Goal: Transaction & Acquisition: Book appointment/travel/reservation

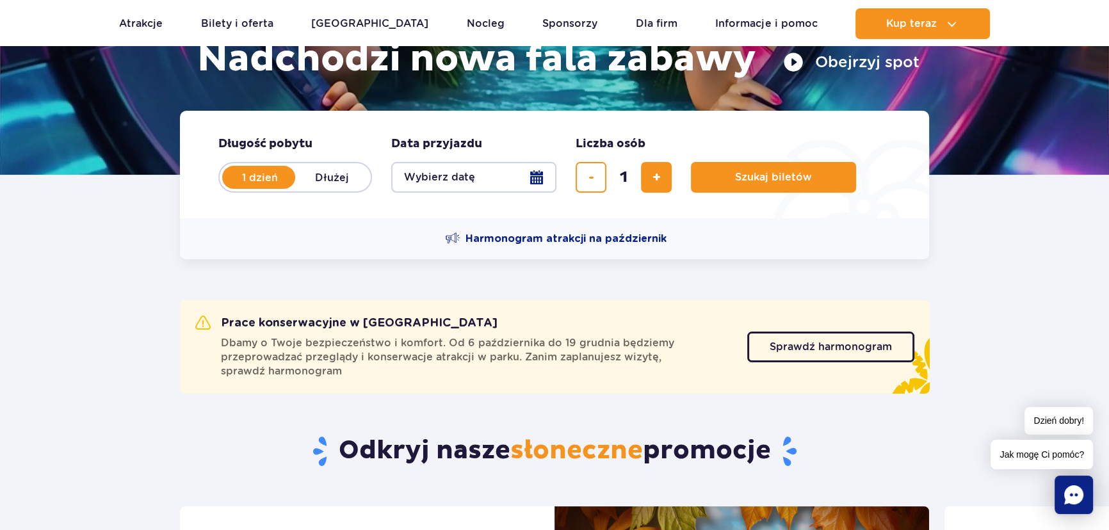
scroll to position [291, 0]
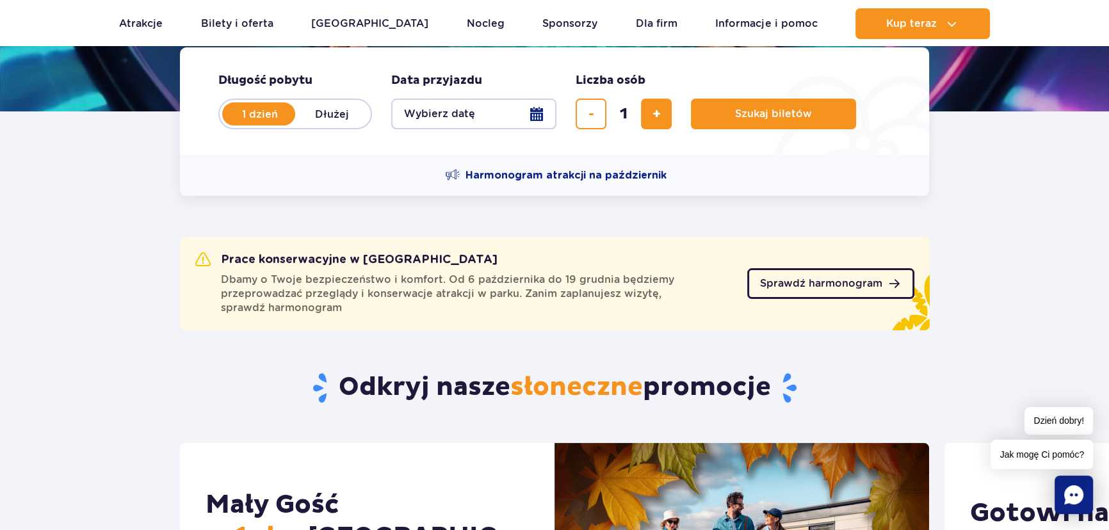
click at [851, 292] on link "Sprawdź harmonogram" at bounding box center [830, 283] width 167 height 31
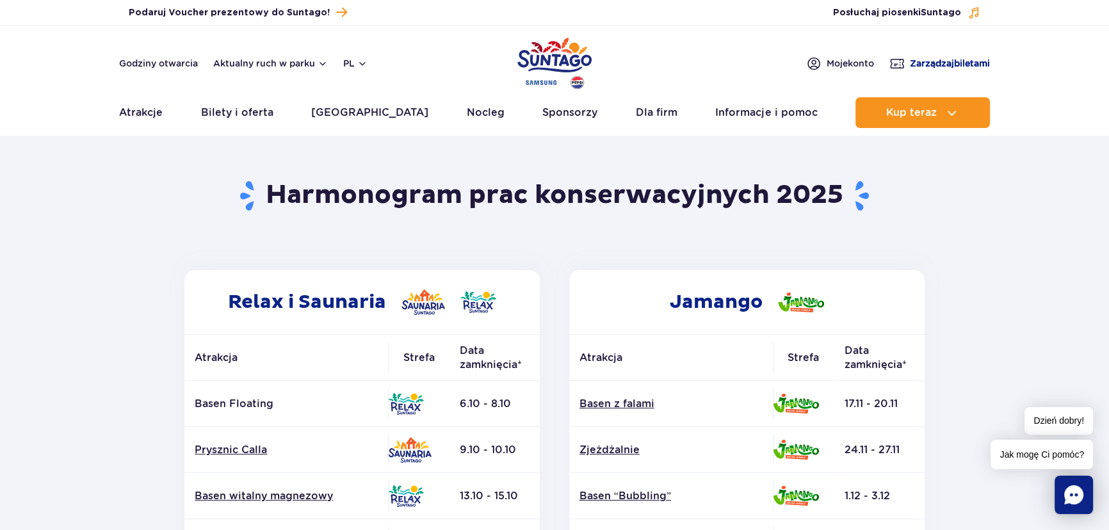
click at [932, 66] on span "Zarządzaj biletami" at bounding box center [950, 63] width 80 height 13
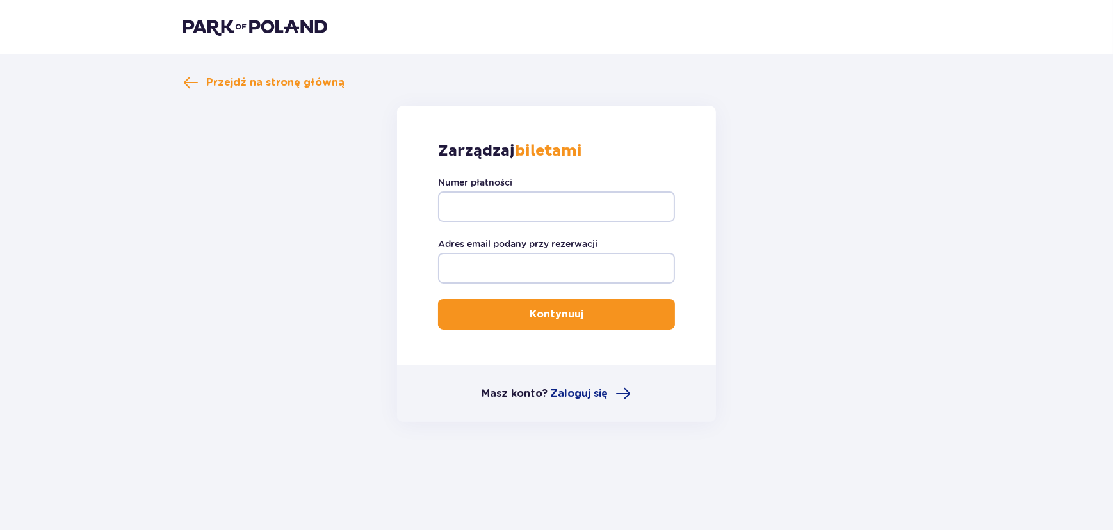
click at [254, 24] on img at bounding box center [255, 27] width 144 height 18
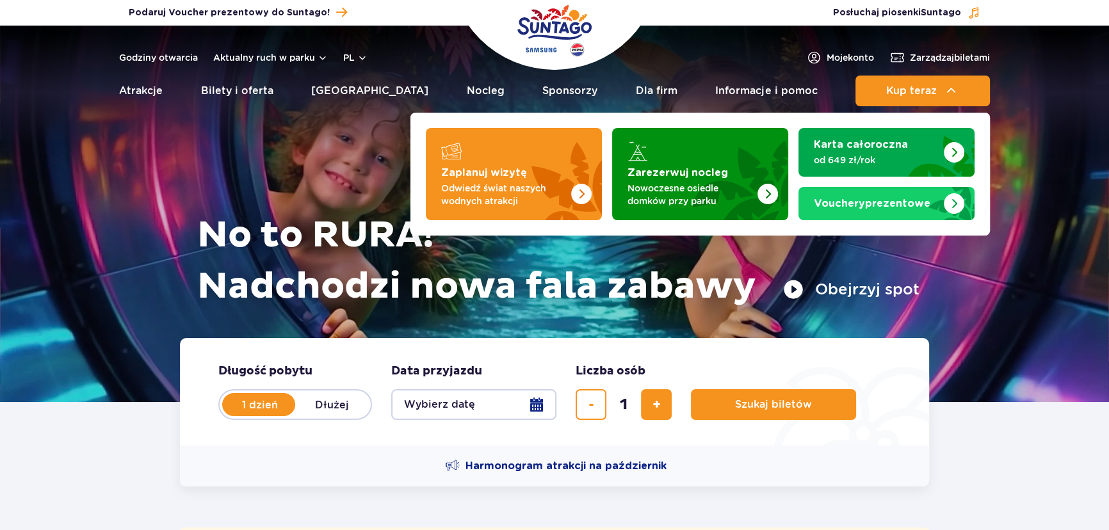
drag, startPoint x: 0, startPoint y: 0, endPoint x: 467, endPoint y: 197, distance: 507.0
click at [467, 197] on p "Odwiedź świat naszych wodnych atrakcji" at bounding box center [503, 195] width 125 height 26
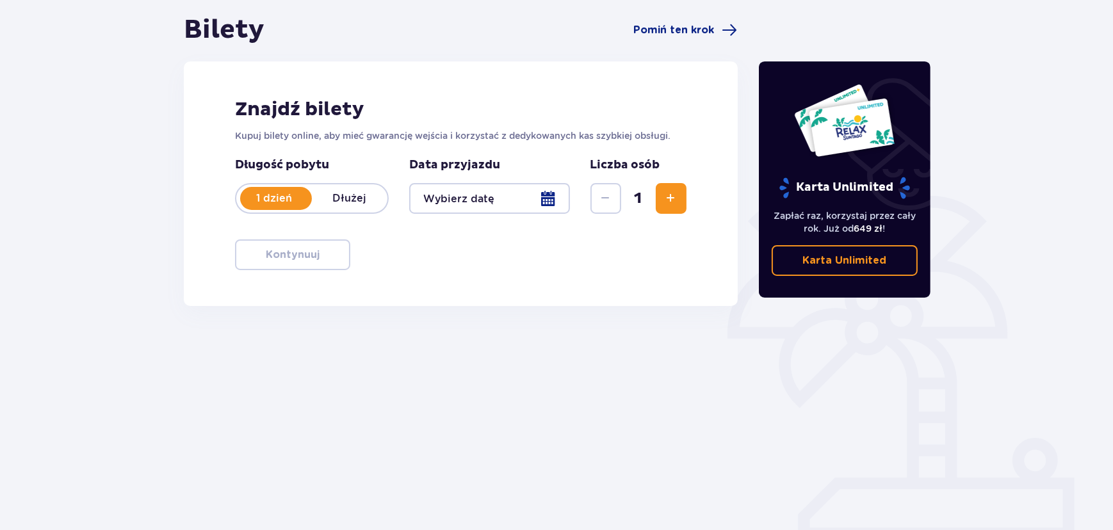
click at [363, 191] on p "Dłużej" at bounding box center [350, 198] width 76 height 14
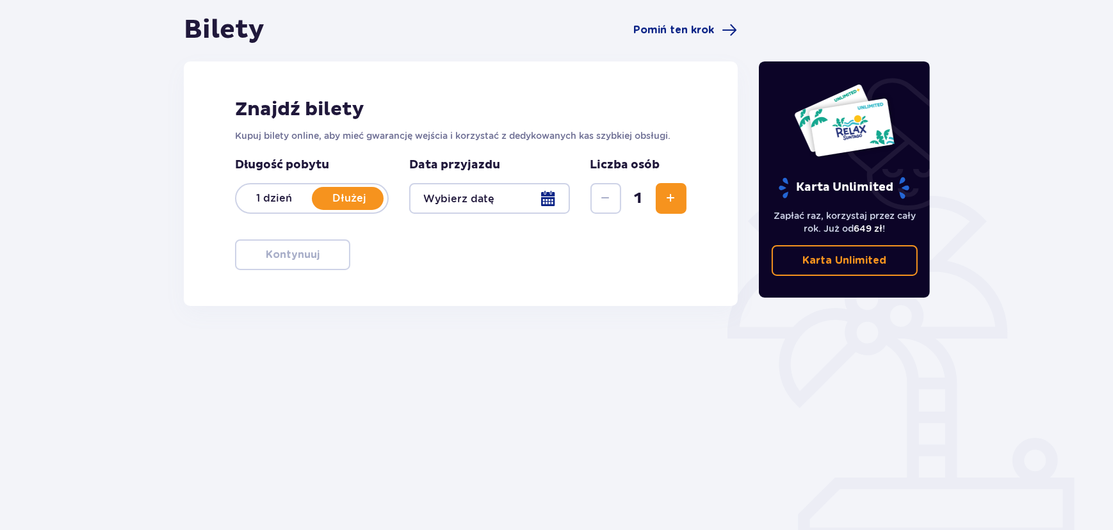
click at [267, 203] on p "1 dzień" at bounding box center [274, 198] width 76 height 14
click at [666, 194] on span "Zwiększ" at bounding box center [670, 198] width 15 height 15
click at [673, 213] on button "Zwiększ" at bounding box center [671, 198] width 31 height 31
click at [520, 174] on div "Data przyjazdu" at bounding box center [489, 185] width 161 height 56
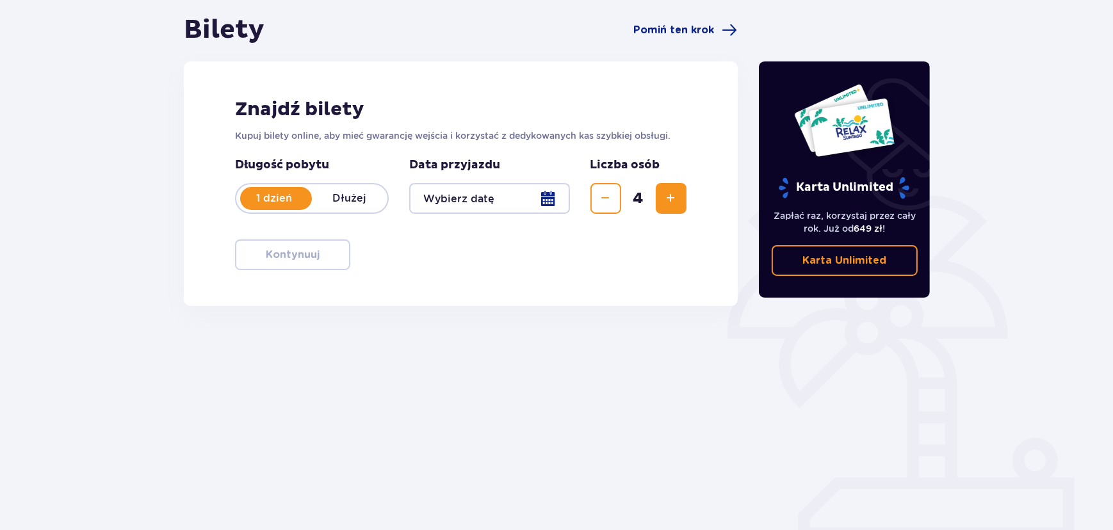
click at [522, 193] on div at bounding box center [489, 198] width 161 height 31
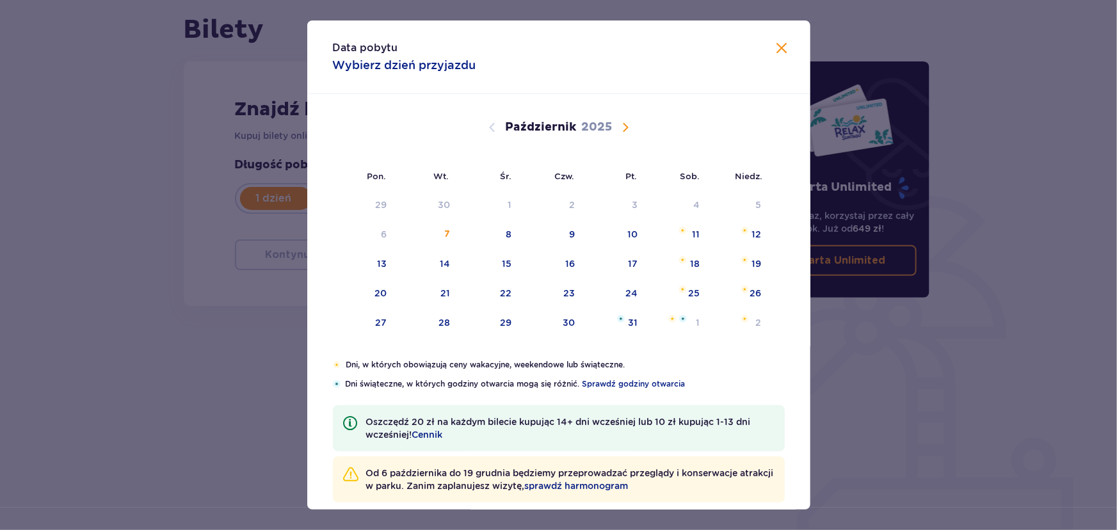
click at [560, 264] on div "16" at bounding box center [551, 264] width 63 height 28
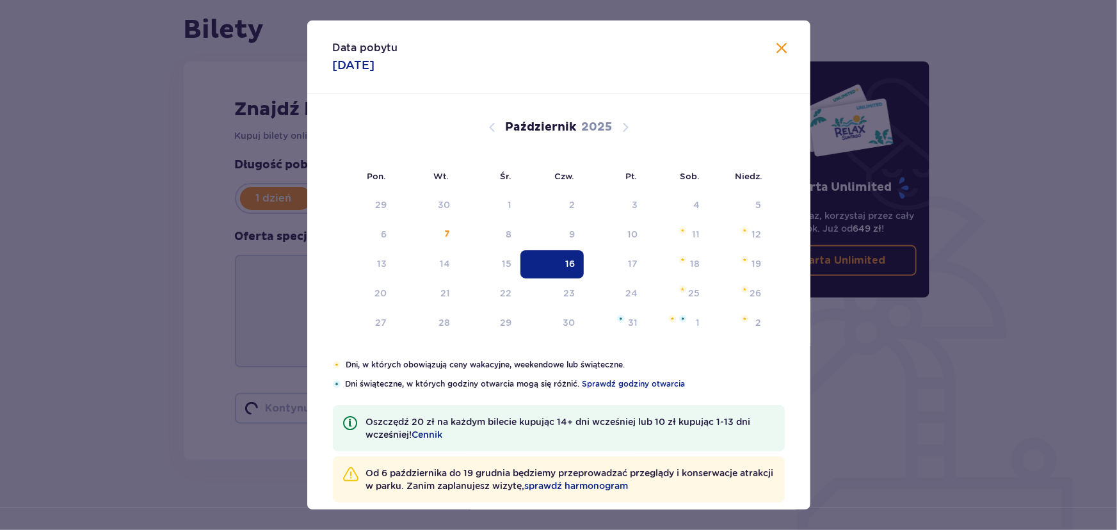
type input "[DATE]"
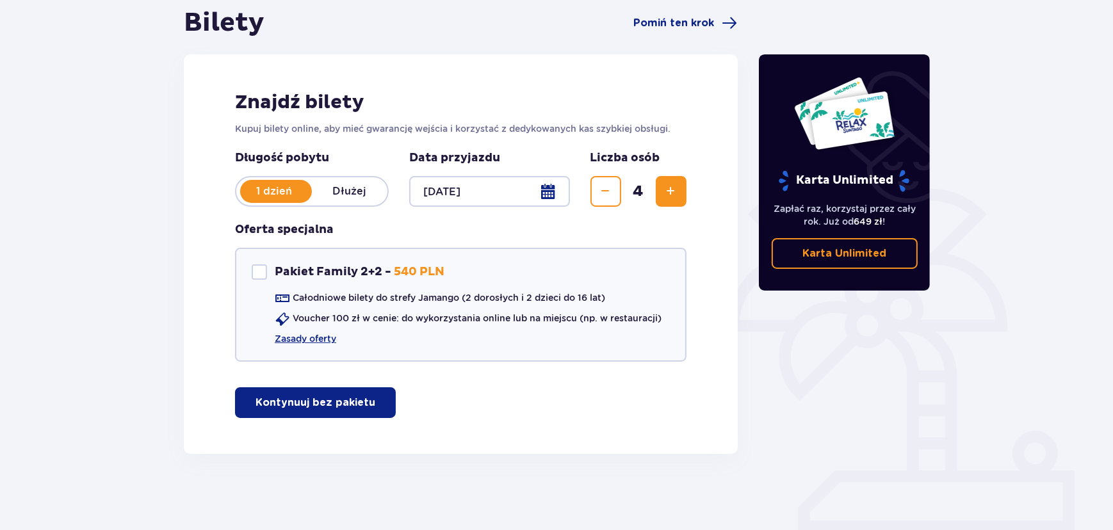
click at [353, 399] on p "Kontynuuj bez pakietu" at bounding box center [315, 403] width 120 height 14
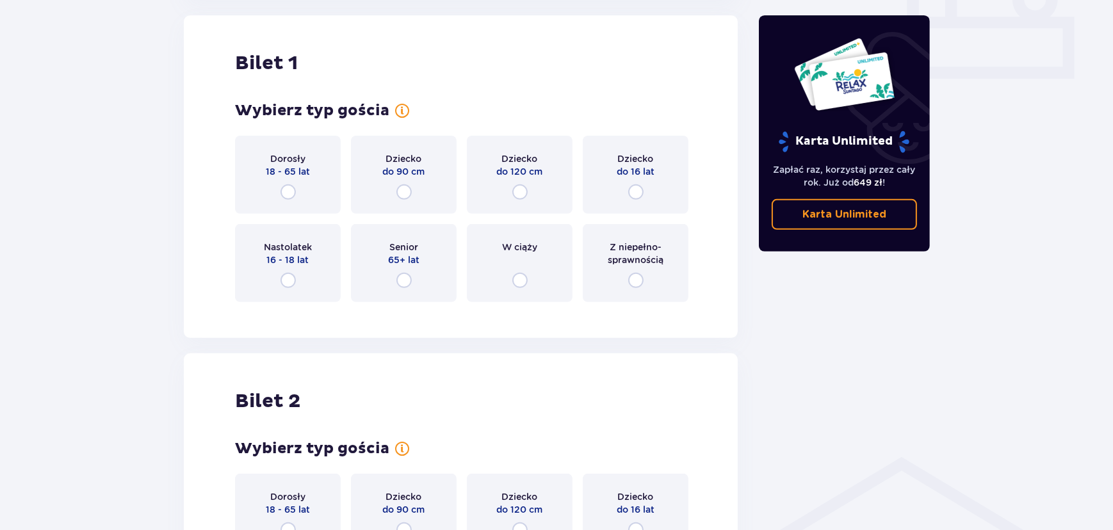
click at [255, 170] on div "Dorosły 18 - 65 lat" at bounding box center [288, 175] width 106 height 78
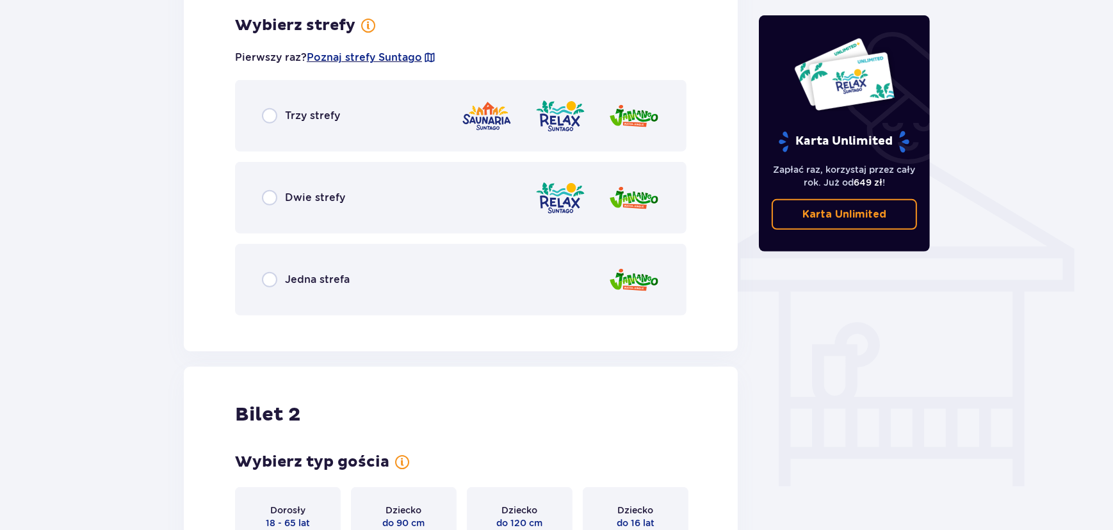
click at [288, 227] on div "Dwie strefy" at bounding box center [460, 198] width 451 height 72
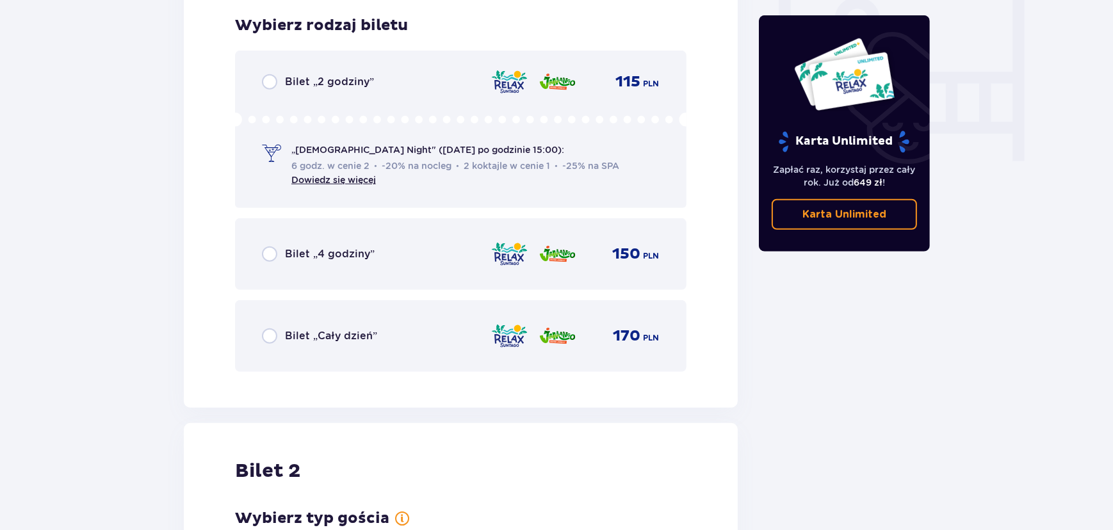
click at [288, 227] on div "Bilet „4 godziny” 150 PLN" at bounding box center [460, 254] width 451 height 72
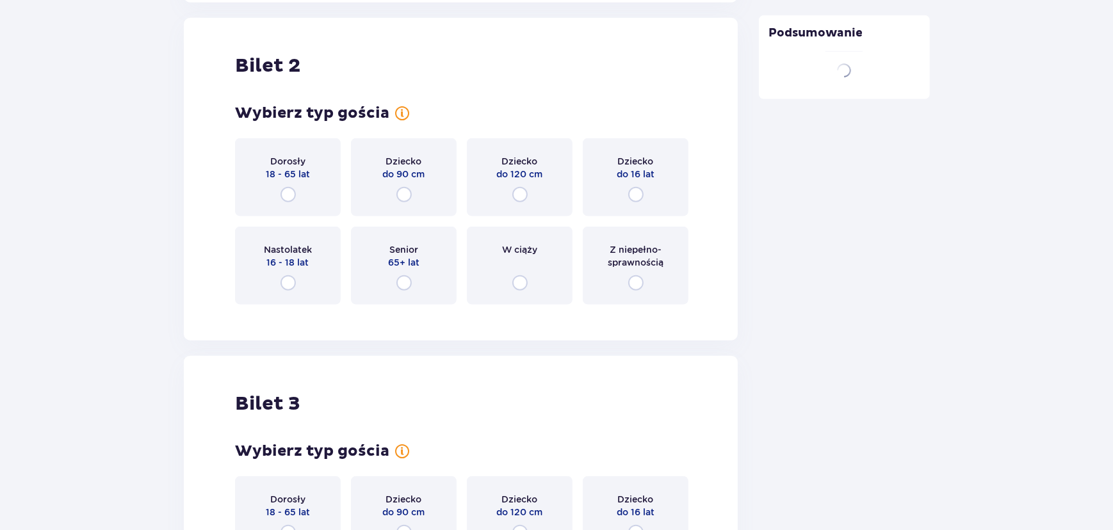
scroll to position [1626, 0]
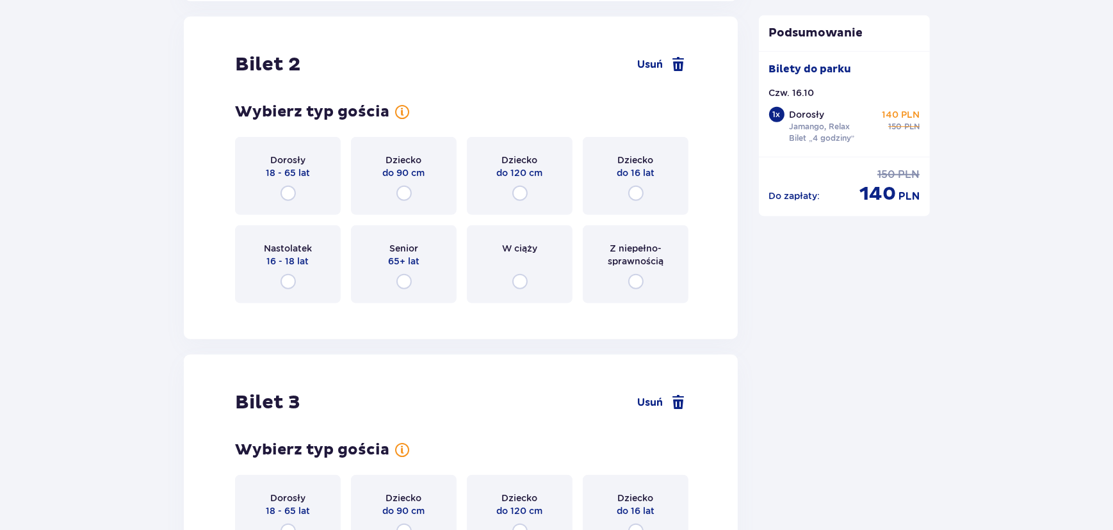
click at [625, 197] on div "Dziecko do 16 lat" at bounding box center [636, 176] width 106 height 78
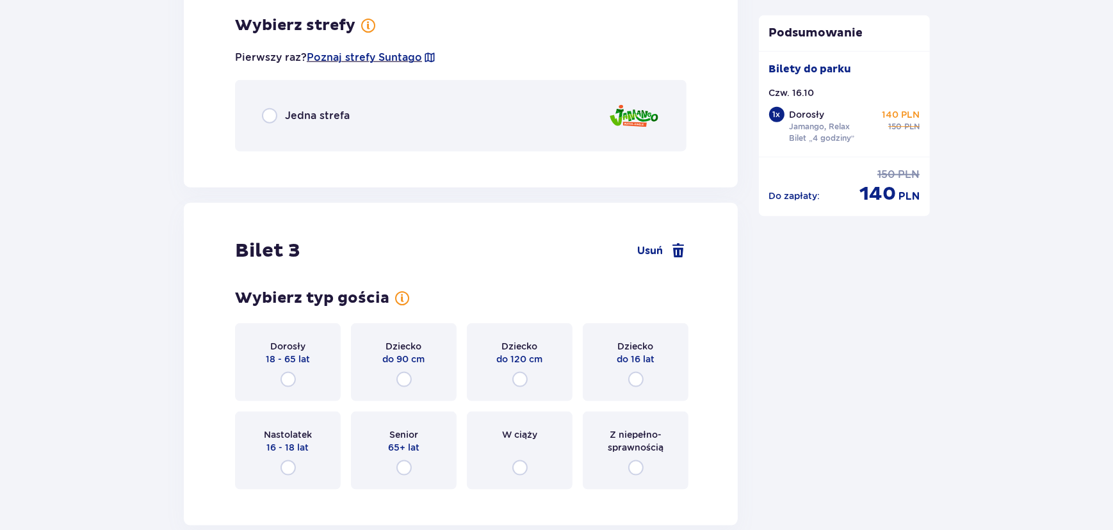
click at [282, 101] on div "Jedna strefa" at bounding box center [460, 116] width 451 height 72
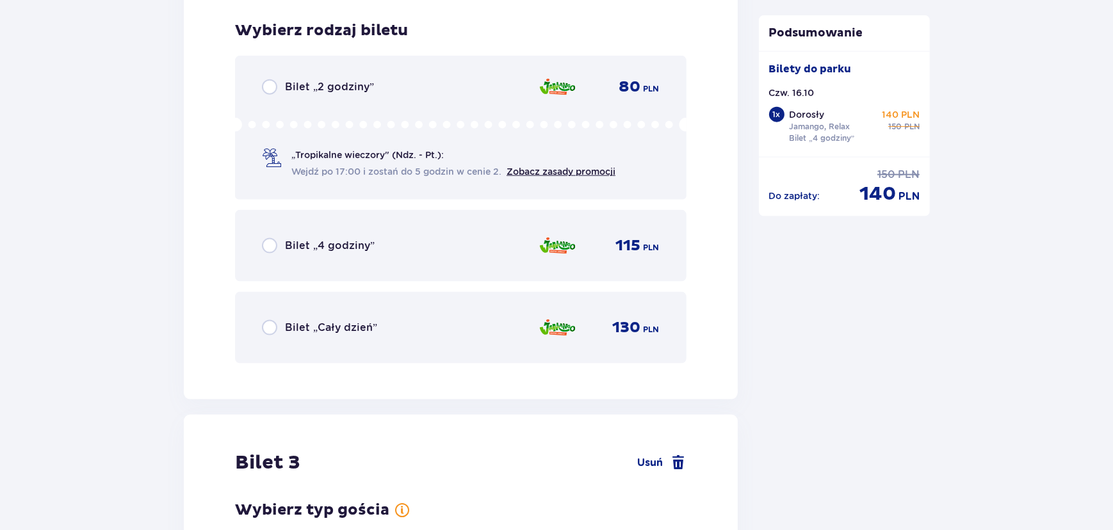
scroll to position [2100, 0]
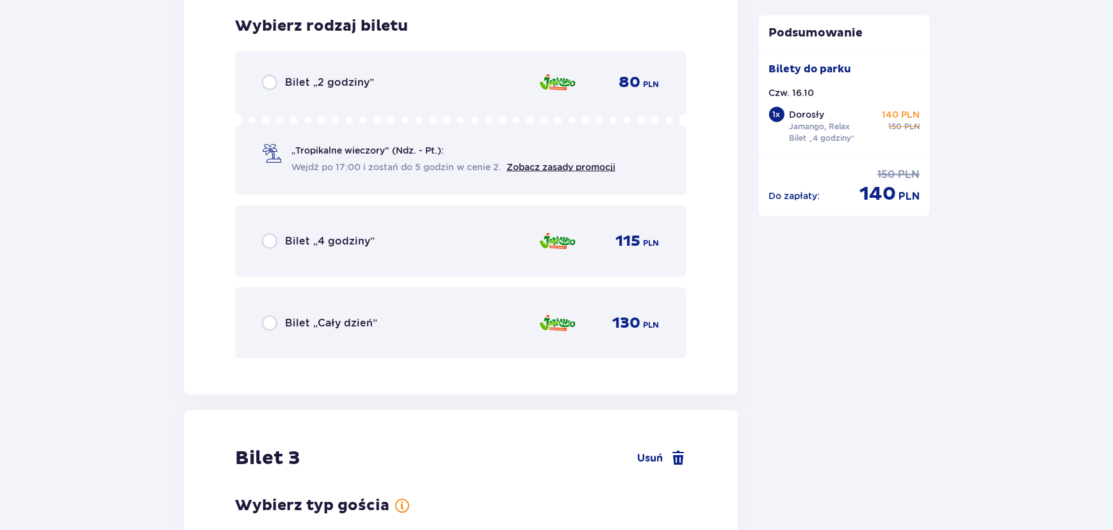
click at [420, 304] on div "Bilet „Cały dzień” 130 PLN" at bounding box center [460, 323] width 451 height 72
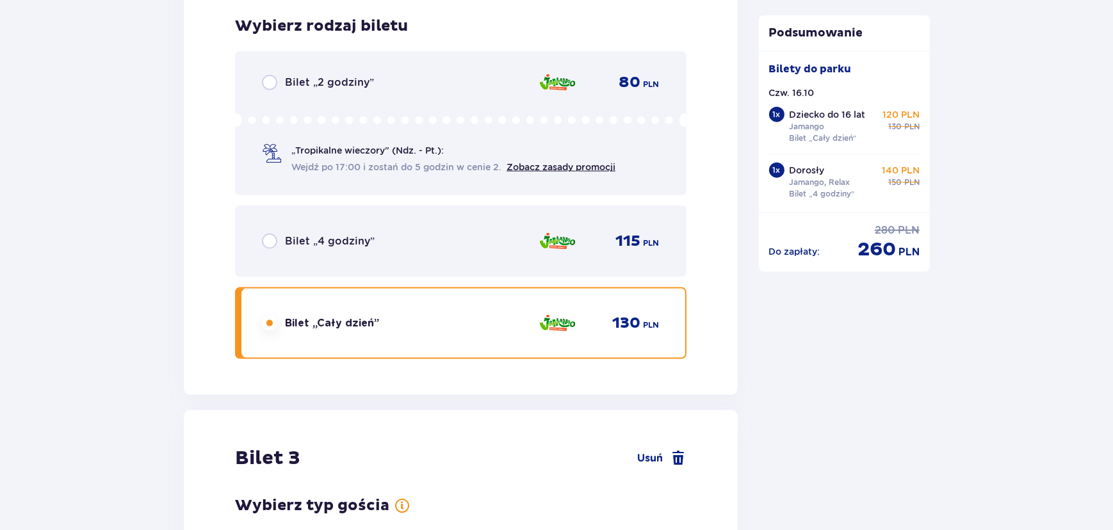
scroll to position [2494, 0]
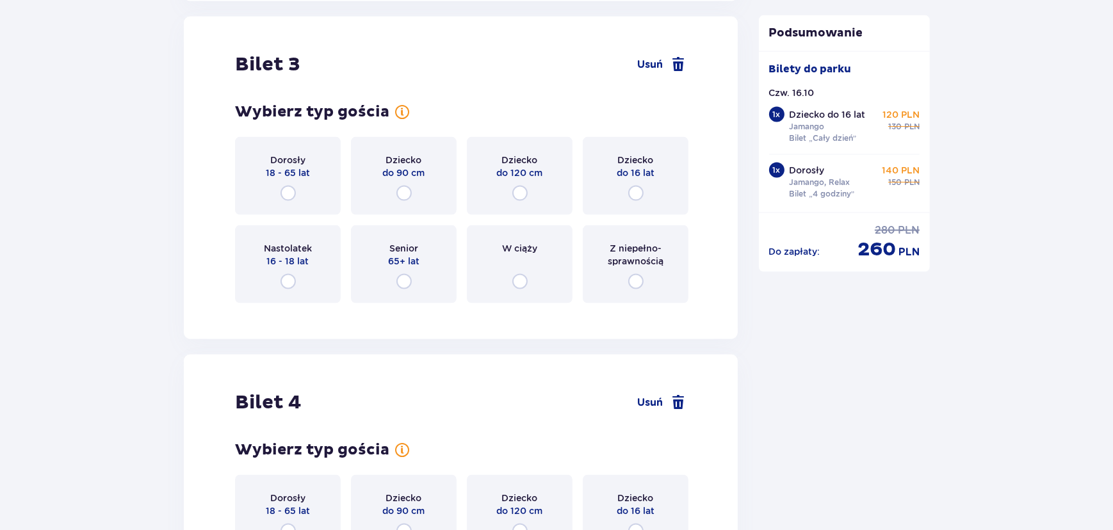
click at [268, 185] on div "Dorosły 18 - 65 lat" at bounding box center [288, 176] width 106 height 78
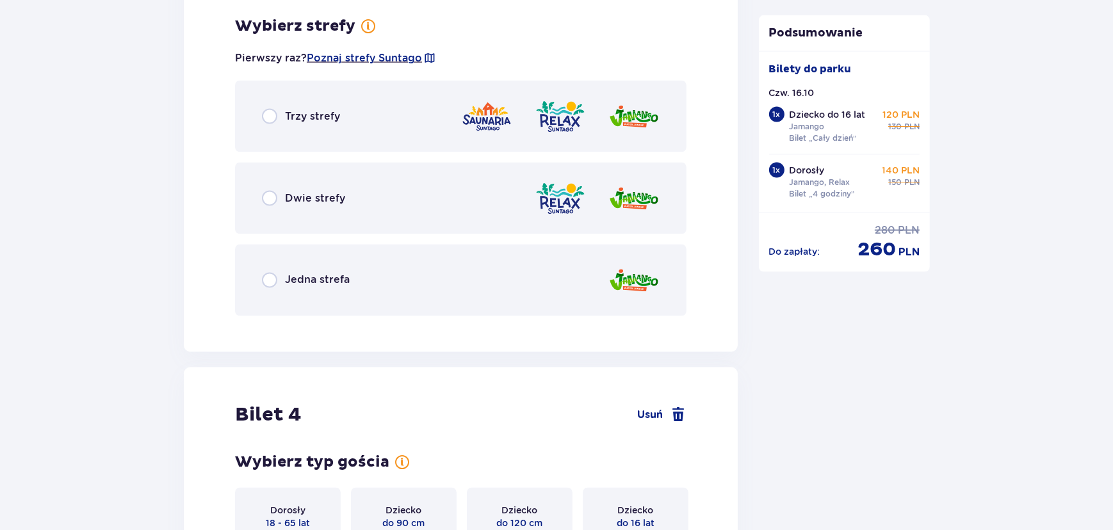
click at [268, 185] on div "Dwie strefy" at bounding box center [460, 199] width 451 height 72
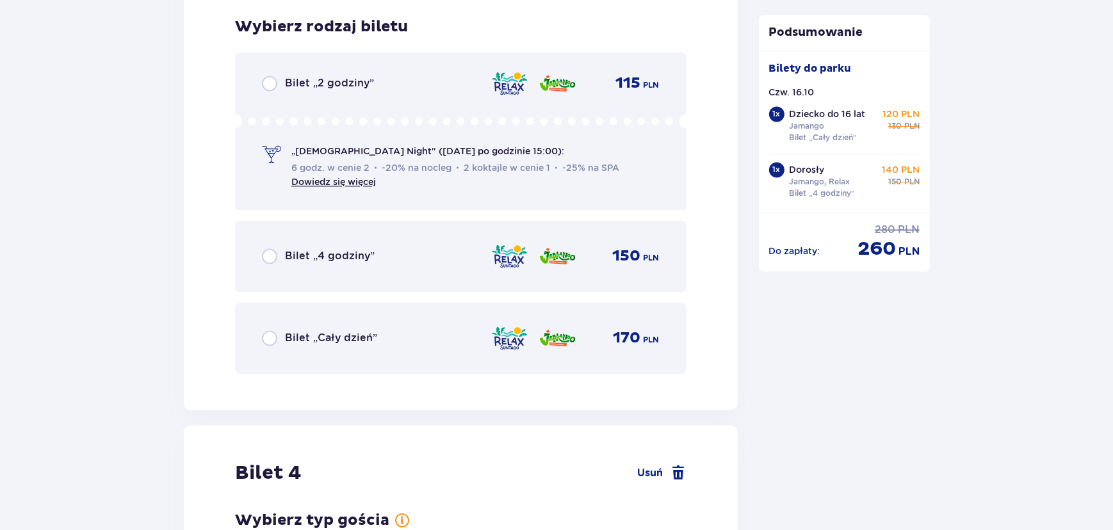
click at [588, 296] on div "Bilet „2 godziny” 115 PLN „Ladies Night" (czwartek po godzinie 15:00): 6 godz. …" at bounding box center [460, 212] width 451 height 321
click at [609, 309] on div "Bilet „Cały dzień” 170 PLN" at bounding box center [460, 338] width 451 height 72
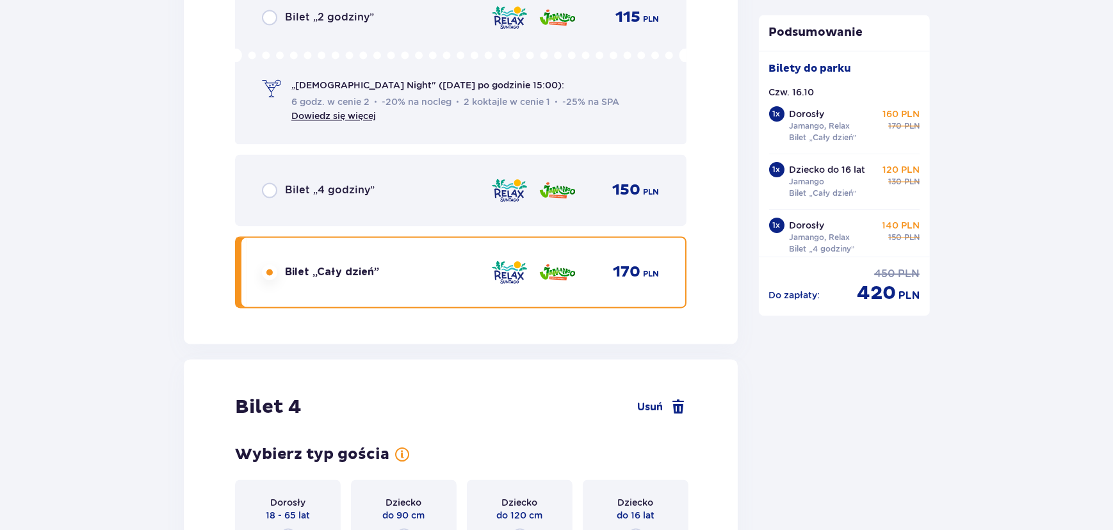
scroll to position [3484, 0]
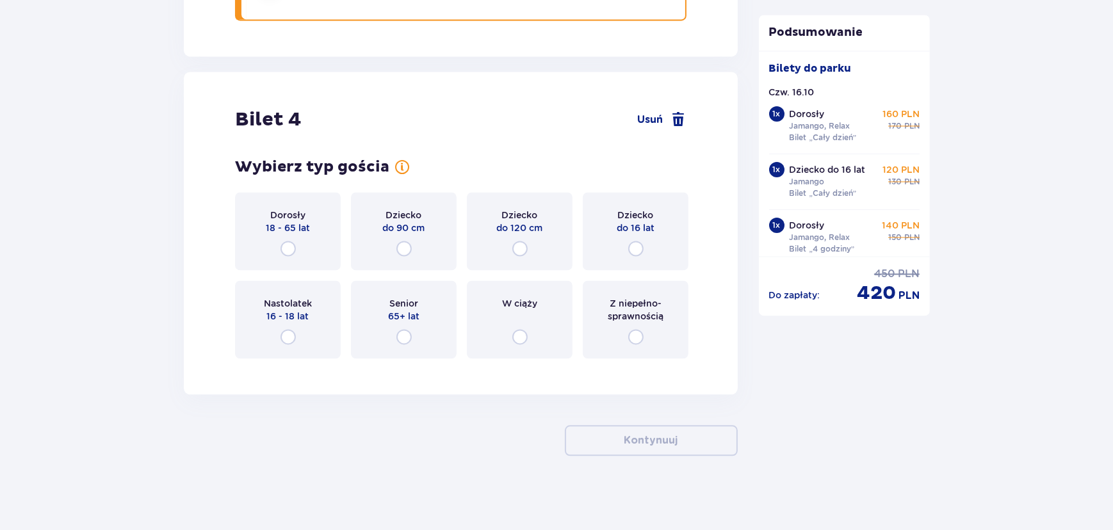
click at [614, 319] on span "Z niepełno­sprawnością" at bounding box center [635, 310] width 83 height 26
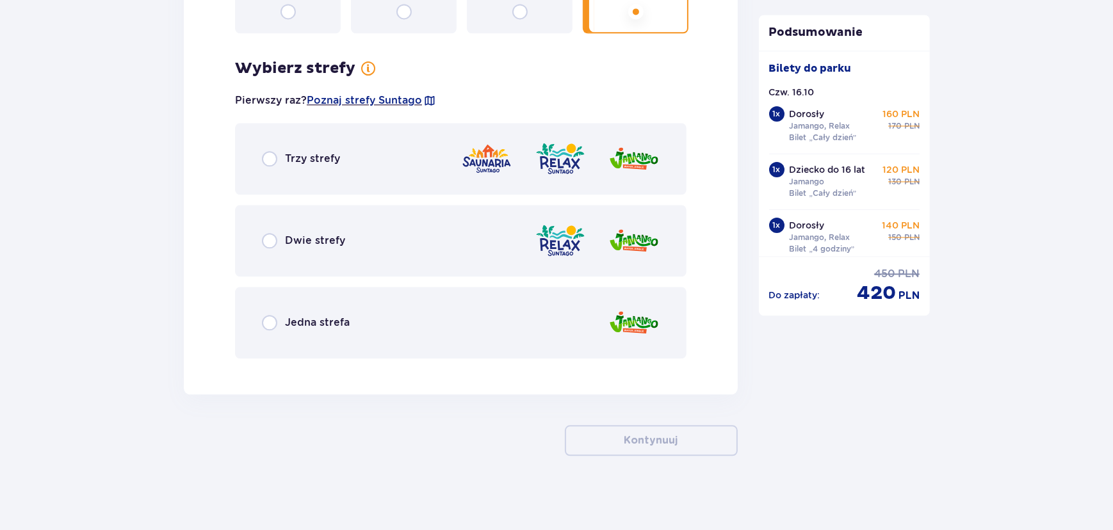
drag, startPoint x: 520, startPoint y: 330, endPoint x: 394, endPoint y: 323, distance: 126.4
click at [392, 323] on div "Jedna strefa" at bounding box center [460, 323] width 451 height 72
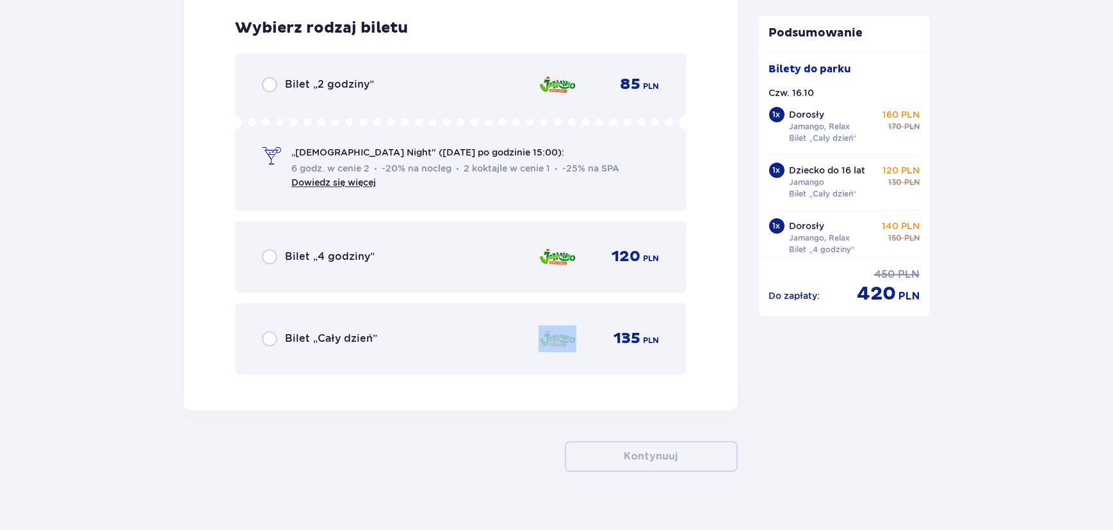
drag, startPoint x: 457, startPoint y: 326, endPoint x: 465, endPoint y: 323, distance: 8.3
click at [461, 325] on div "Bilet „Cały dzień” 135 PLN" at bounding box center [461, 338] width 398 height 27
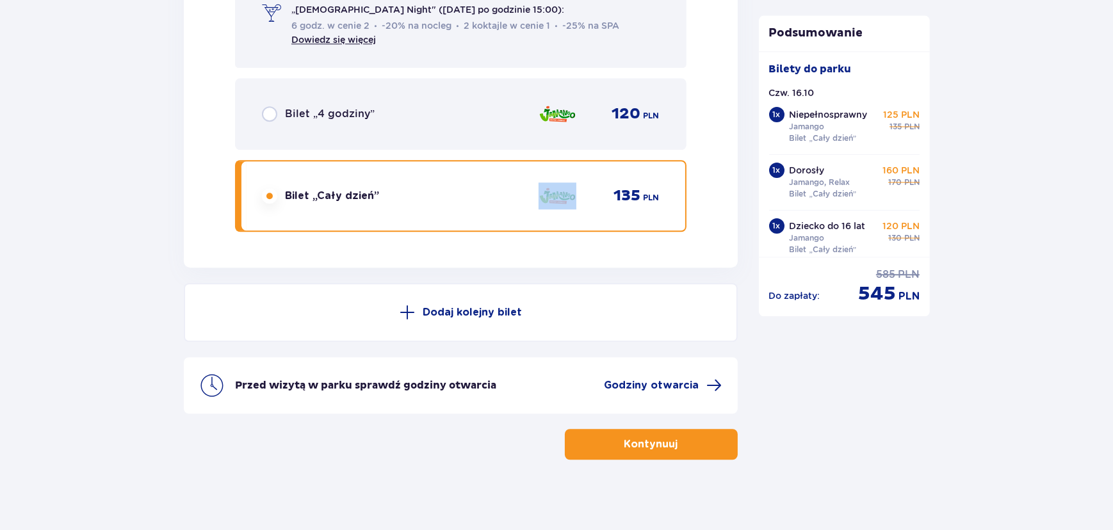
scroll to position [4321, 0]
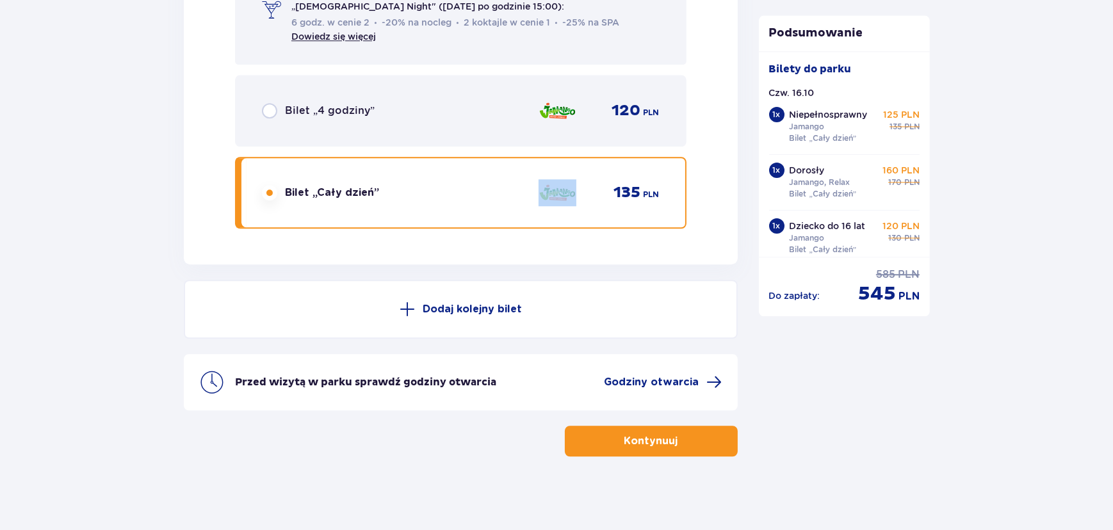
click at [650, 435] on p "Kontynuuj" at bounding box center [651, 441] width 54 height 14
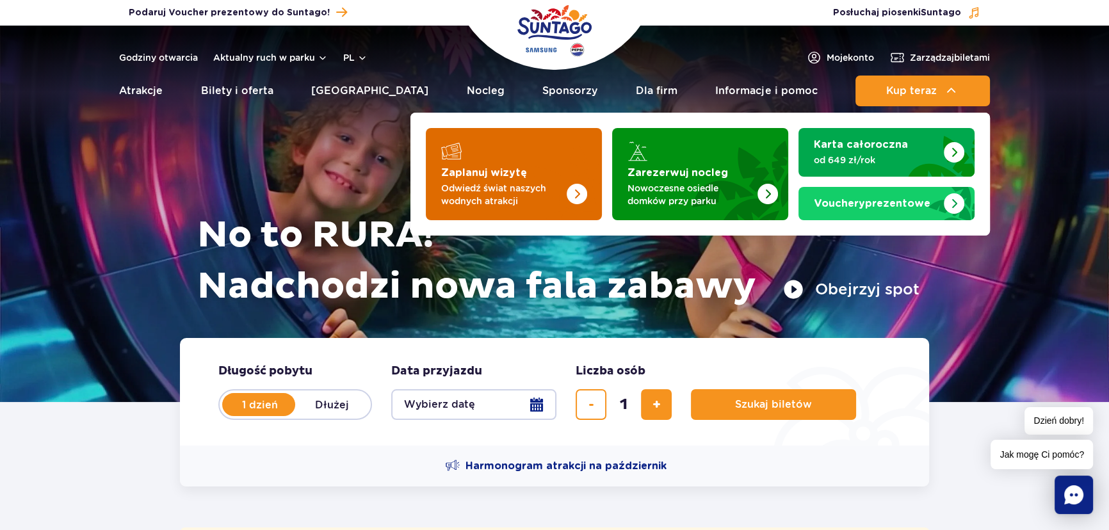
click at [467, 185] on p "Odwiedź świat naszych wodnych atrakcji" at bounding box center [503, 195] width 125 height 26
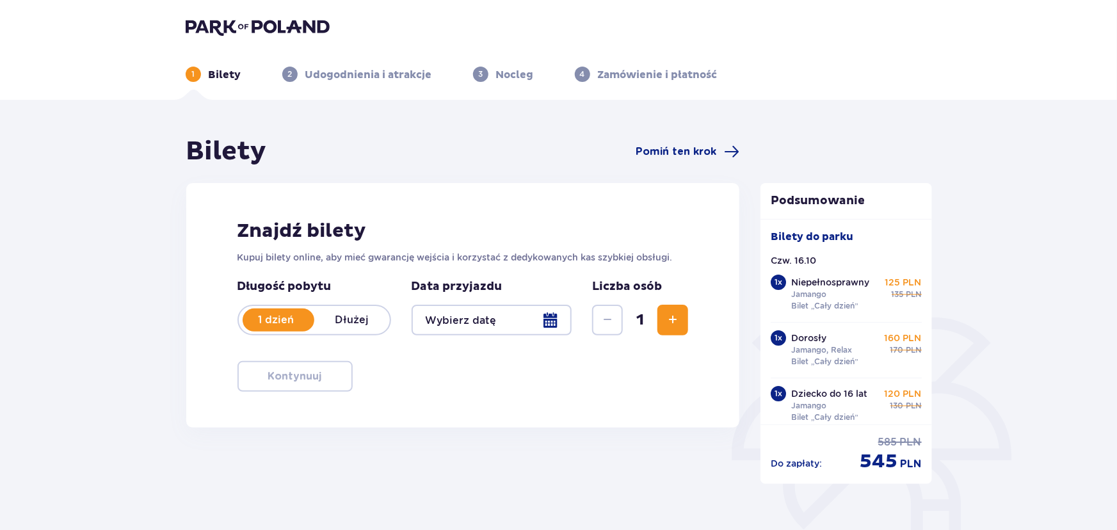
type input "[DATE]"
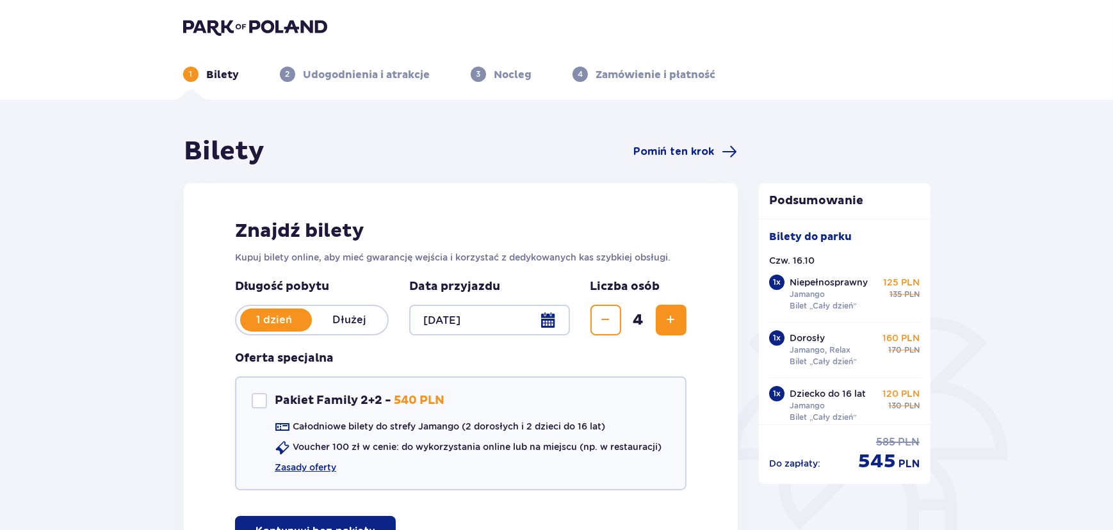
click at [339, 319] on p "Dłużej" at bounding box center [350, 320] width 76 height 14
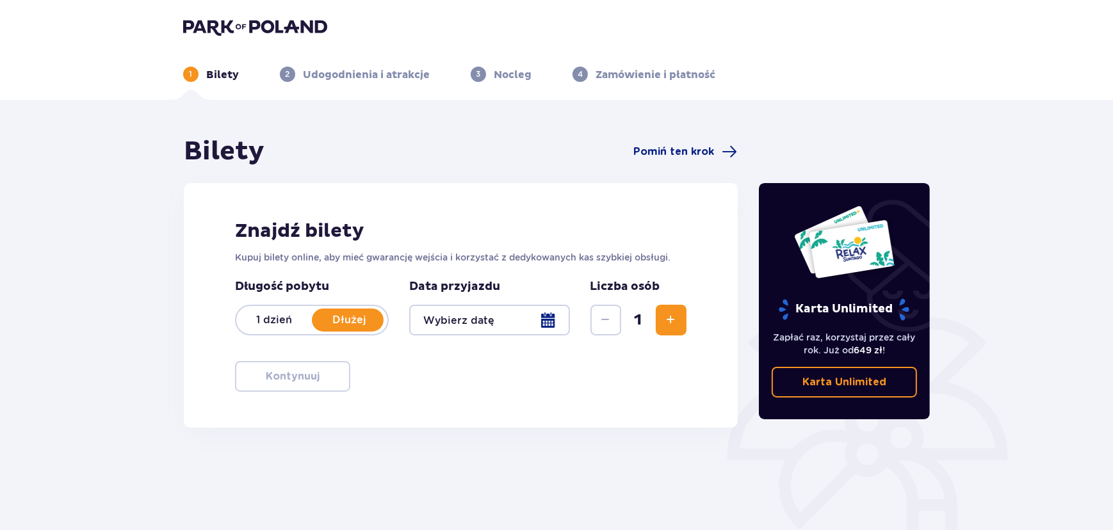
click at [272, 319] on p "1 dzień" at bounding box center [274, 320] width 76 height 14
click at [677, 332] on button "Zwiększ" at bounding box center [671, 320] width 31 height 31
click at [673, 321] on span "Zwiększ" at bounding box center [670, 319] width 15 height 15
click at [556, 309] on div at bounding box center [489, 320] width 161 height 31
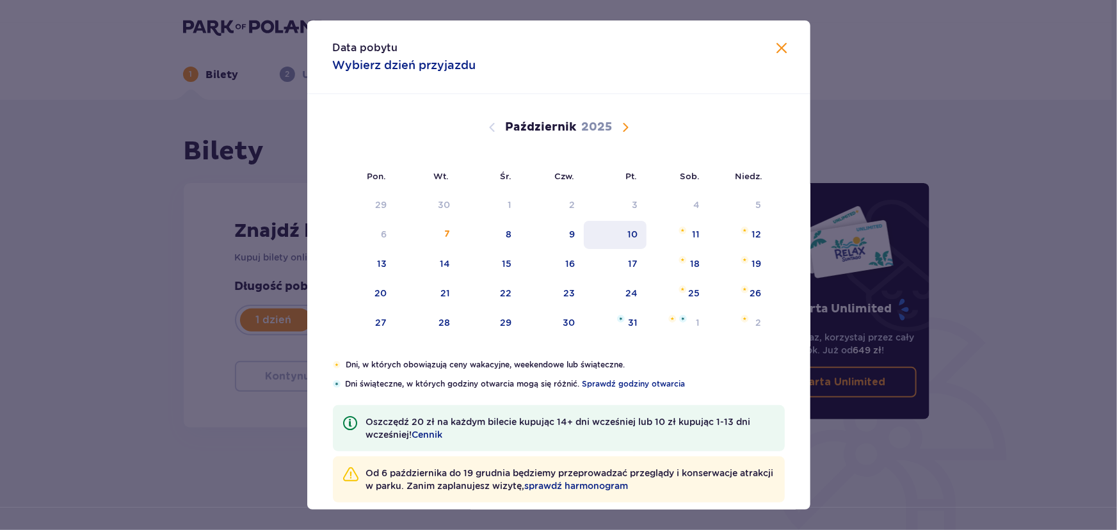
click at [634, 230] on div "10" at bounding box center [632, 234] width 10 height 13
type input "[DATE]"
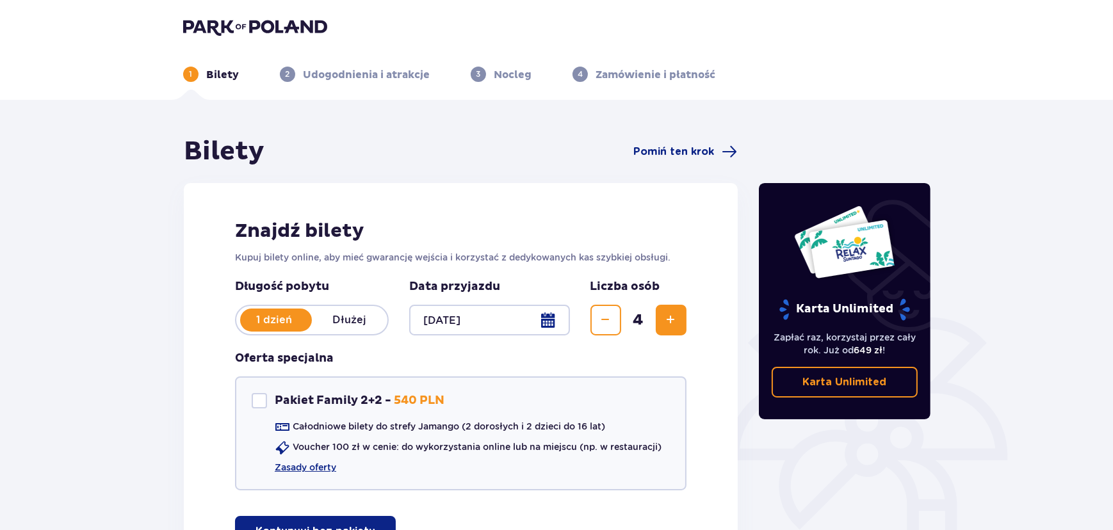
click at [350, 319] on p "Dłużej" at bounding box center [350, 320] width 76 height 14
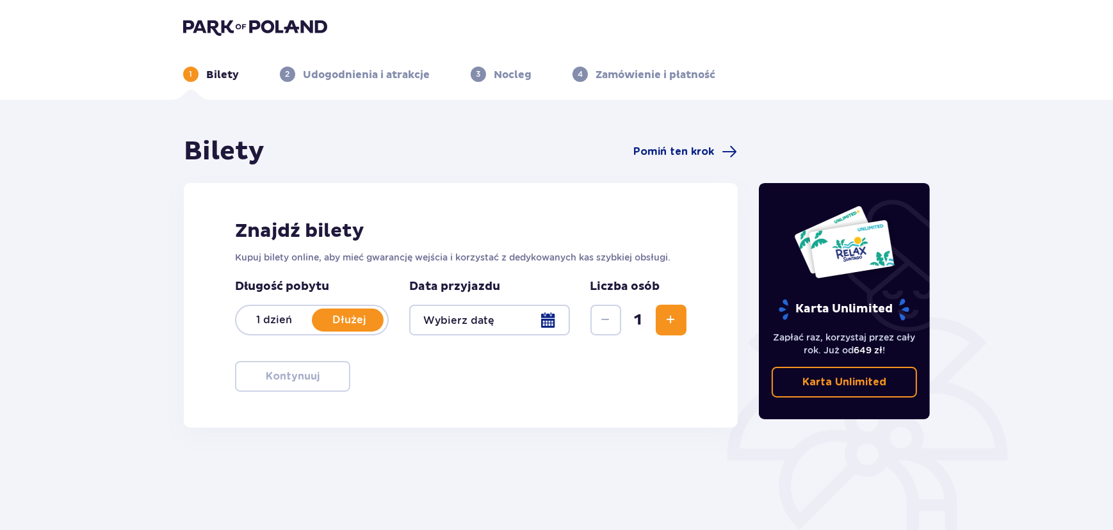
click at [552, 323] on div at bounding box center [489, 320] width 161 height 31
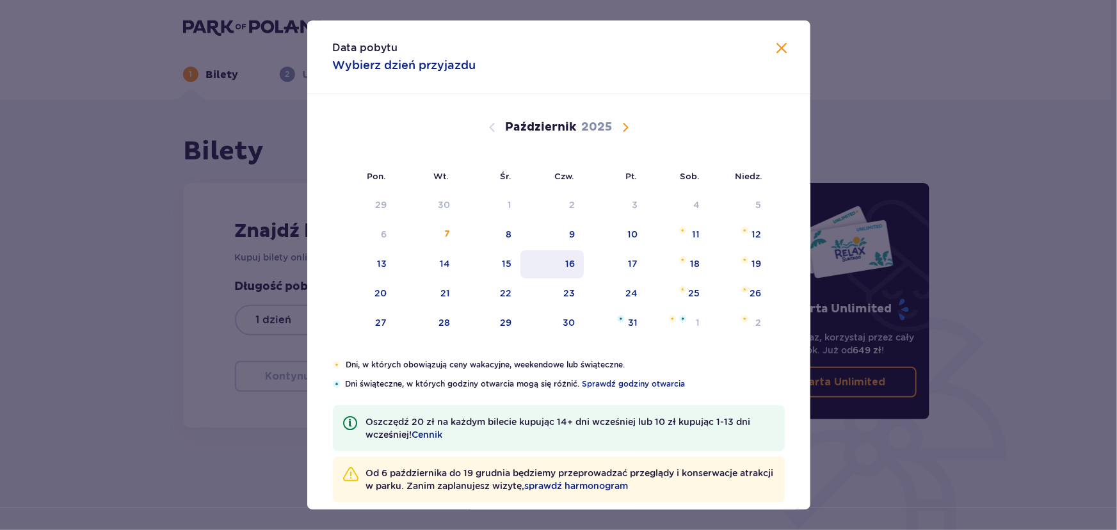
click at [551, 257] on div "16" at bounding box center [551, 264] width 63 height 28
click at [628, 257] on div "17" at bounding box center [633, 263] width 10 height 13
type input "[DATE] - [DATE]"
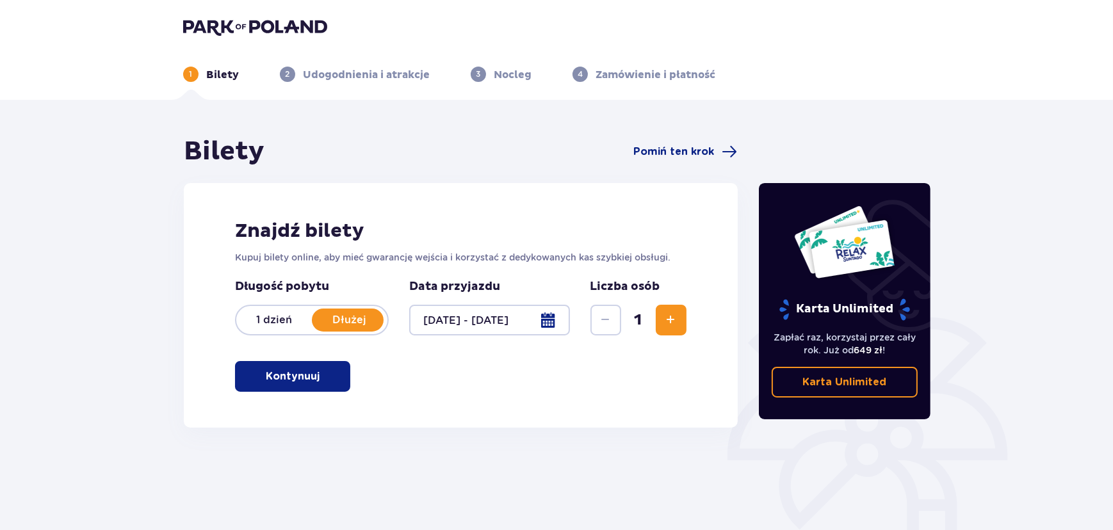
click at [681, 318] on button "Zwiększ" at bounding box center [671, 320] width 31 height 31
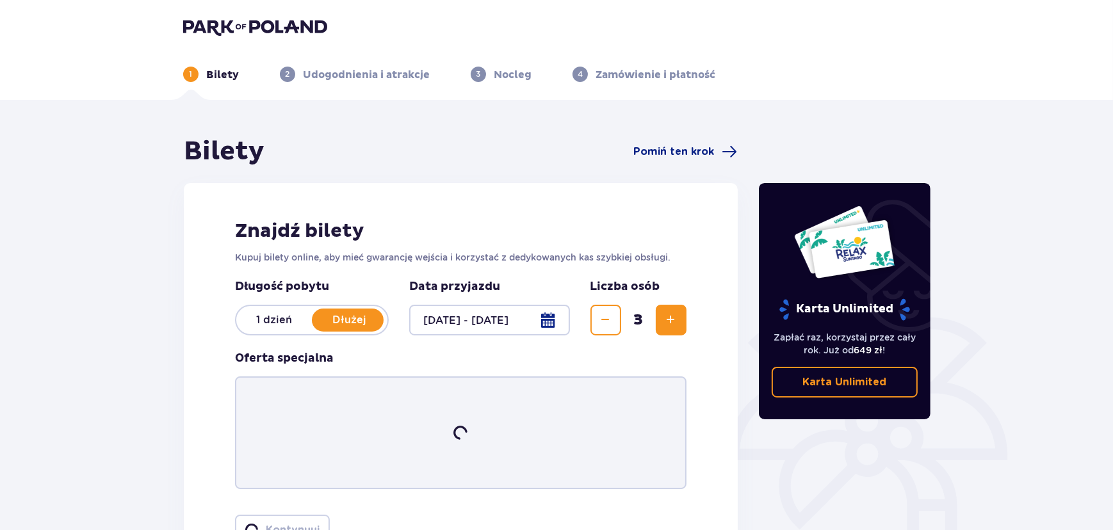
click at [681, 318] on button "Zwiększ" at bounding box center [671, 320] width 31 height 31
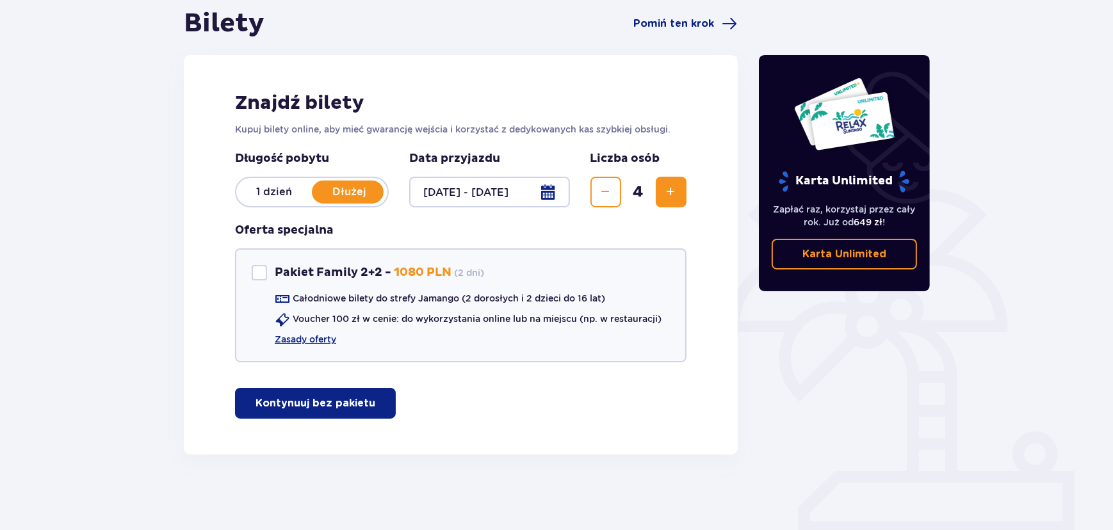
scroll to position [129, 0]
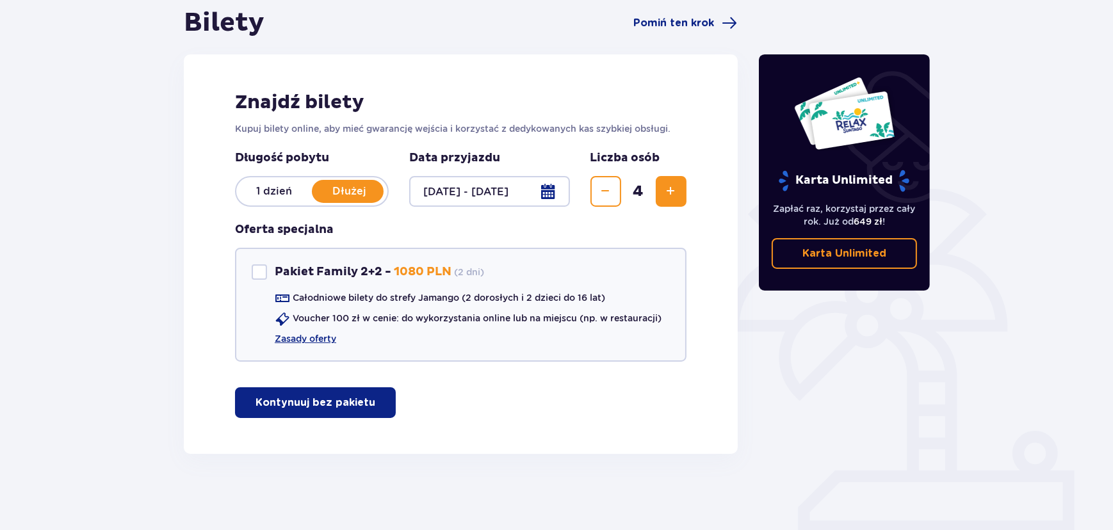
click at [337, 412] on button "Kontynuuj bez pakietu" at bounding box center [315, 402] width 161 height 31
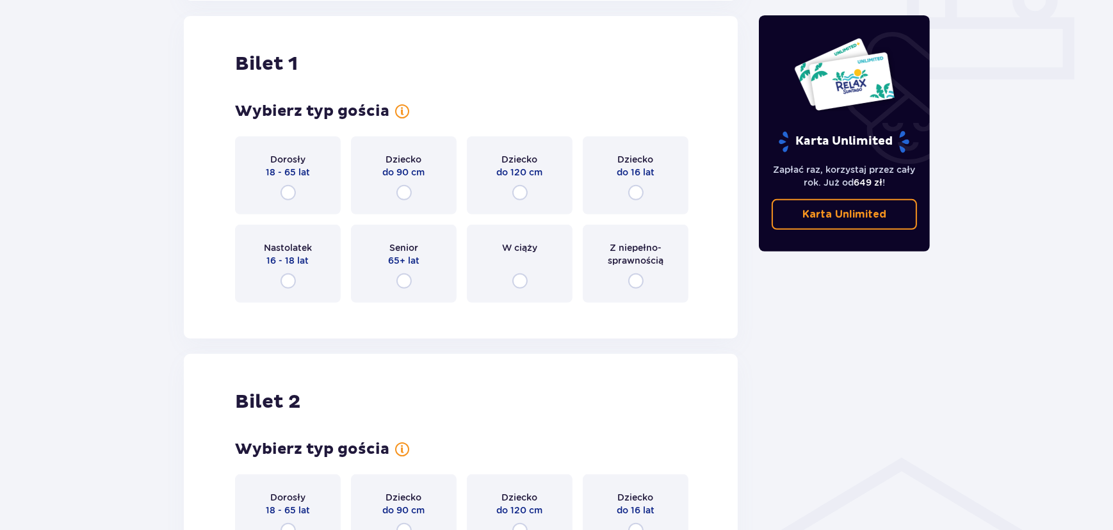
scroll to position [583, 0]
click at [280, 179] on div "Dorosły 18 - 65 lat" at bounding box center [288, 175] width 106 height 78
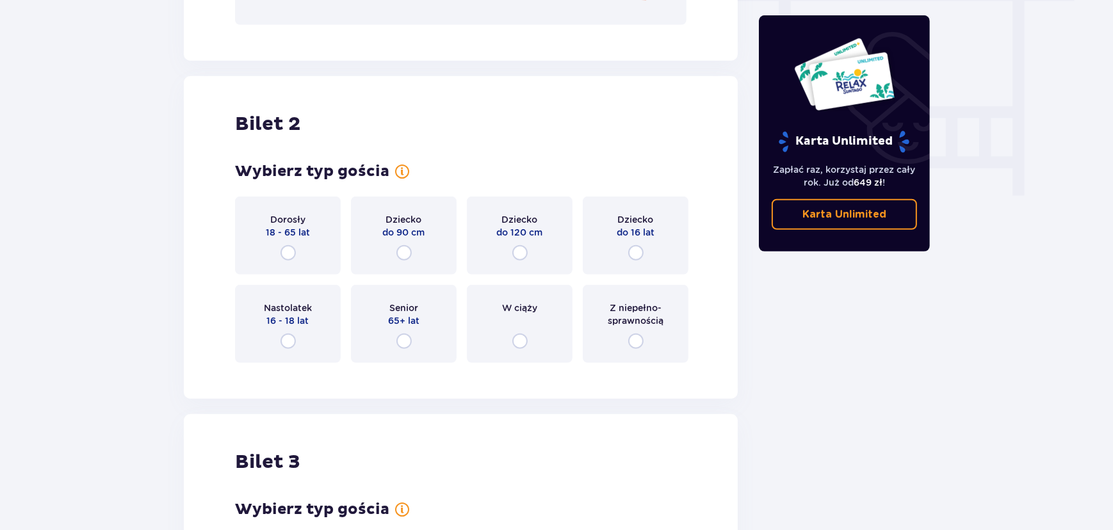
click at [291, 227] on span "18 - 65 lat" at bounding box center [288, 232] width 44 height 13
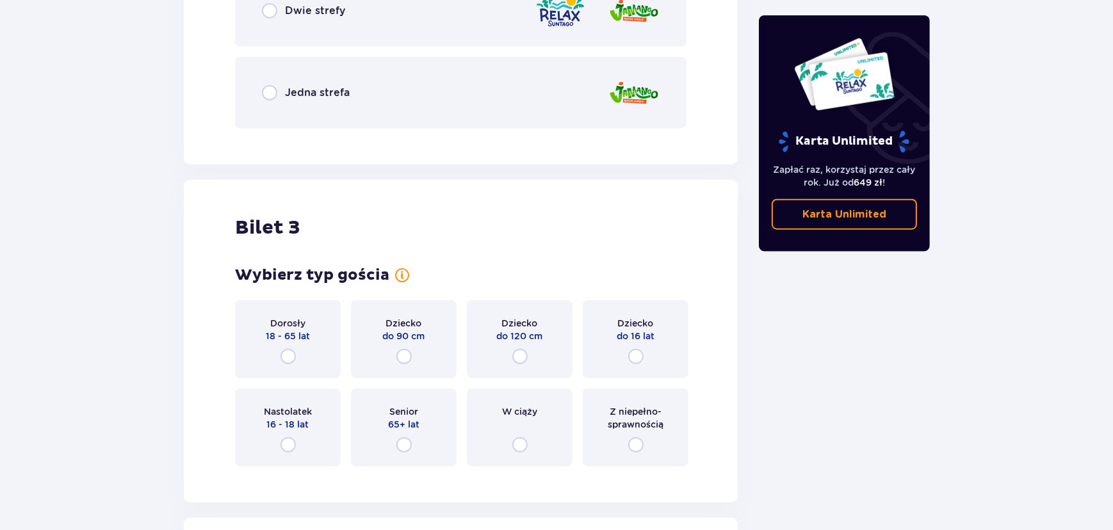
scroll to position [1928, 0]
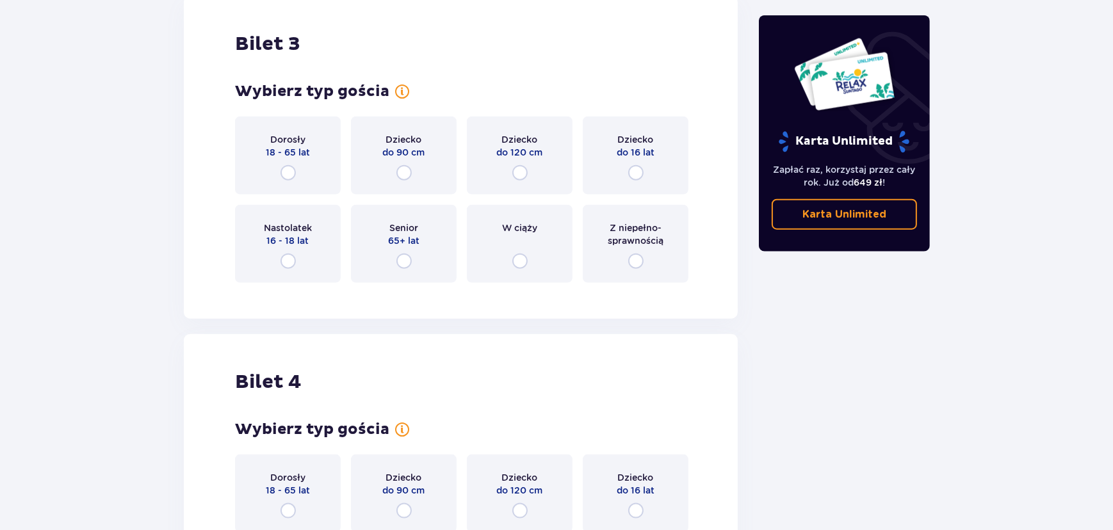
click at [652, 162] on div "Dziecko do 16 lat" at bounding box center [636, 156] width 106 height 78
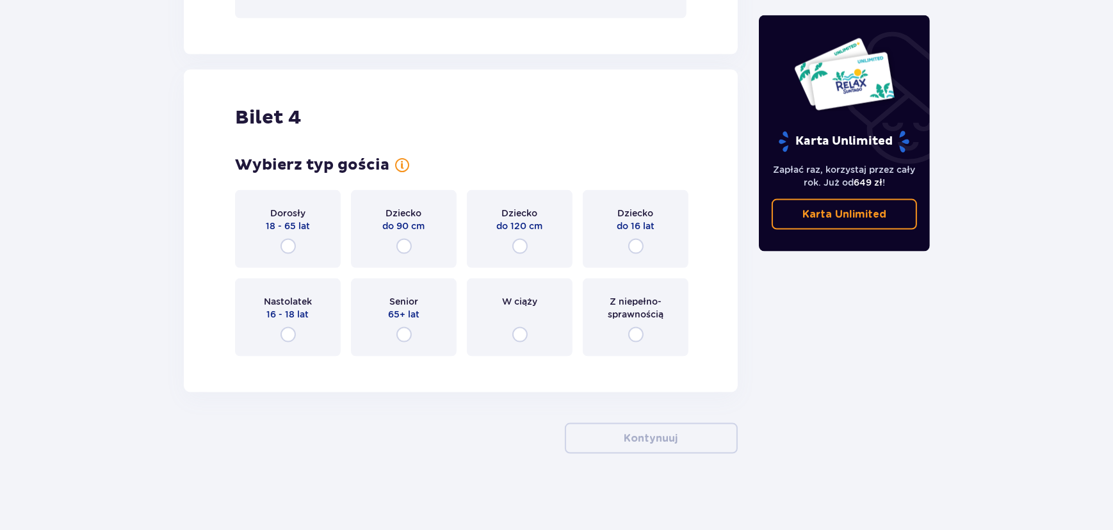
click at [652, 203] on div "Dziecko do 16 lat" at bounding box center [636, 229] width 106 height 78
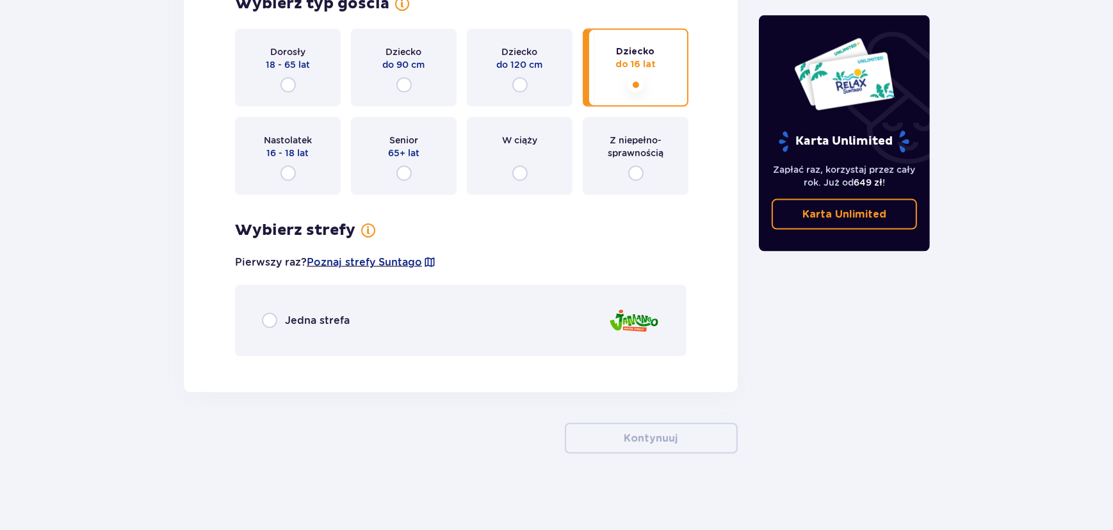
click at [410, 319] on div "Jedna strefa" at bounding box center [460, 321] width 451 height 72
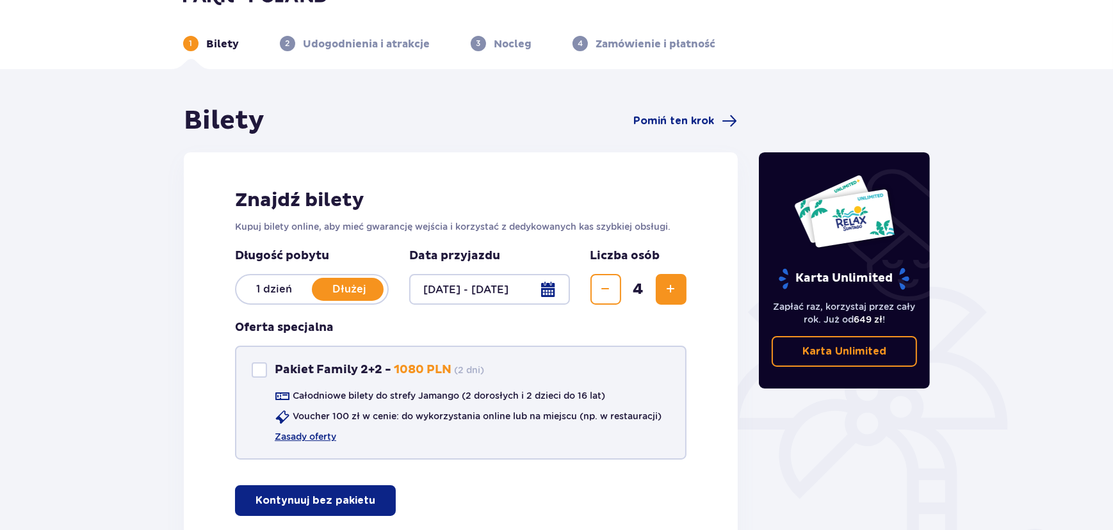
scroll to position [58, 0]
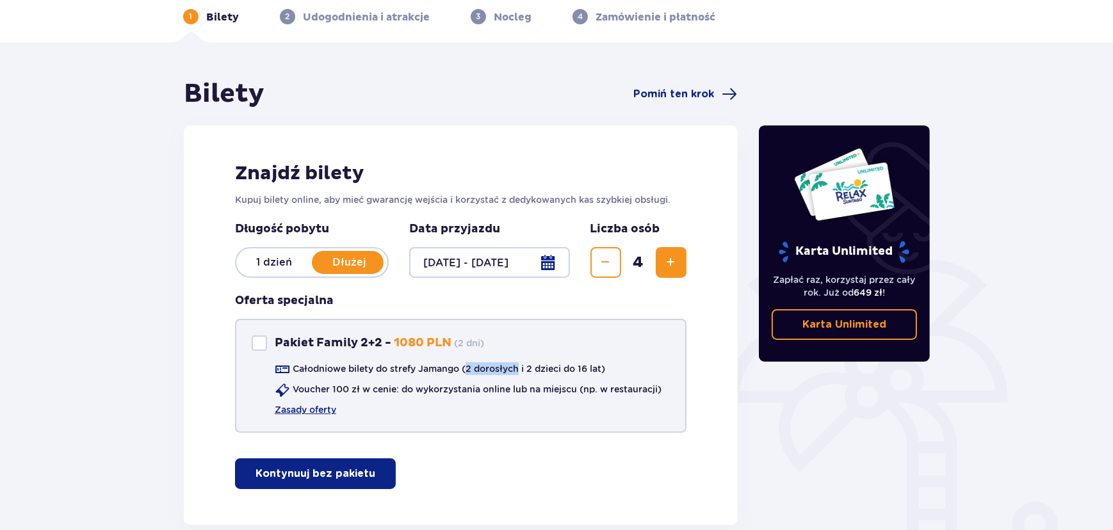
drag, startPoint x: 466, startPoint y: 368, endPoint x: 519, endPoint y: 369, distance: 53.1
click at [519, 369] on p "Całodniowe bilety do strefy Jamango (2 dorosłych i 2 dzieci do 16 lat)" at bounding box center [449, 368] width 312 height 13
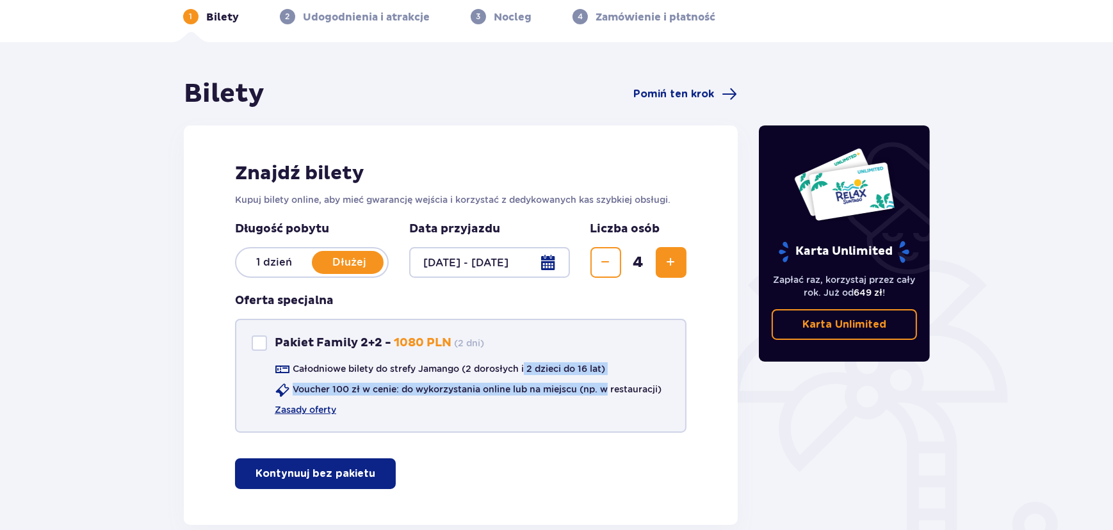
drag, startPoint x: 525, startPoint y: 365, endPoint x: 609, endPoint y: 382, distance: 86.1
click at [609, 382] on div "Całodniowe bilety do strefy Jamango (2 dorosłych i 2 dzieci do 16 lat) Voucher …" at bounding box center [457, 389] width 410 height 54
click at [576, 366] on p "Całodniowe bilety do strefy Jamango (2 dorosłych i 2 dzieci do 16 lat)" at bounding box center [449, 368] width 312 height 13
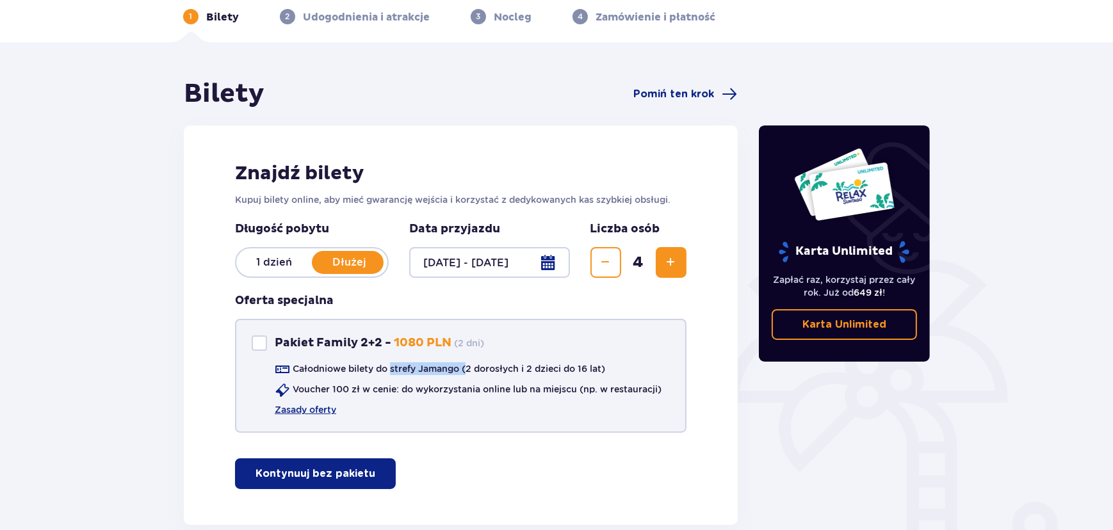
drag, startPoint x: 393, startPoint y: 365, endPoint x: 469, endPoint y: 365, distance: 76.2
click at [469, 365] on p "Całodniowe bilety do strefy Jamango (2 dorosłych i 2 dzieci do 16 lat)" at bounding box center [449, 368] width 312 height 13
click at [430, 365] on p "Całodniowe bilety do strefy Jamango (2 dorosłych i 2 dzieci do 16 lat)" at bounding box center [449, 368] width 312 height 13
drag, startPoint x: 305, startPoint y: 387, endPoint x: 458, endPoint y: 393, distance: 153.1
click at [433, 396] on div "Voucher 100 zł w cenie: do wykorzystania online lub na miejscu (np. w restaurac…" at bounding box center [468, 390] width 387 height 15
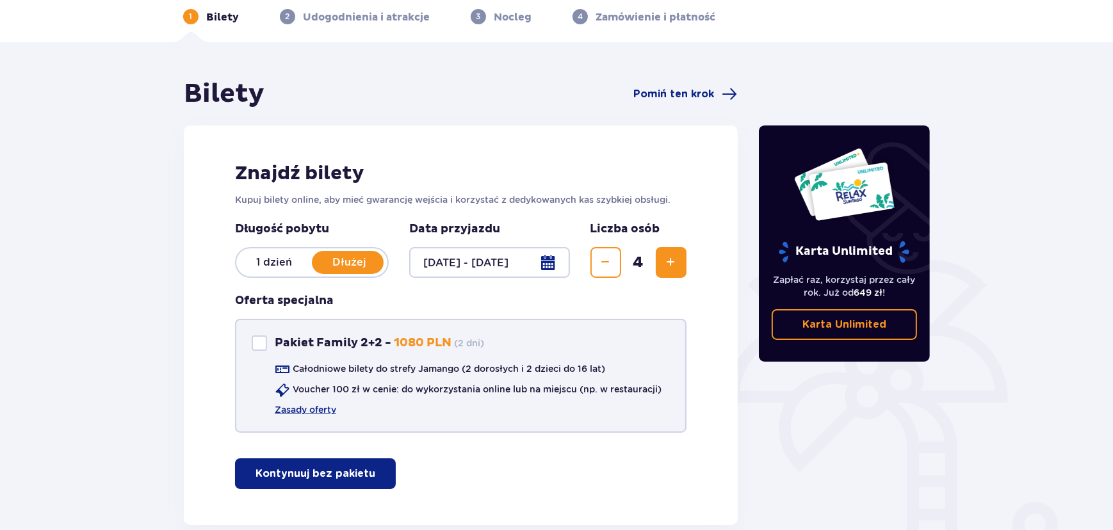
click at [458, 393] on p "Voucher 100 zł w cenie: do wykorzystania online lub na miejscu (np. w restaurac…" at bounding box center [477, 389] width 369 height 13
drag, startPoint x: 478, startPoint y: 390, endPoint x: 582, endPoint y: 385, distance: 104.5
click at [562, 387] on p "Voucher 100 zł w cenie: do wykorzystania online lub na miejscu (np. w restaurac…" at bounding box center [477, 389] width 369 height 13
drag, startPoint x: 599, startPoint y: 385, endPoint x: 707, endPoint y: 391, distance: 107.7
click at [600, 385] on p "Voucher 100 zł w cenie: do wykorzystania online lub na miejscu (np. w restaurac…" at bounding box center [477, 389] width 369 height 13
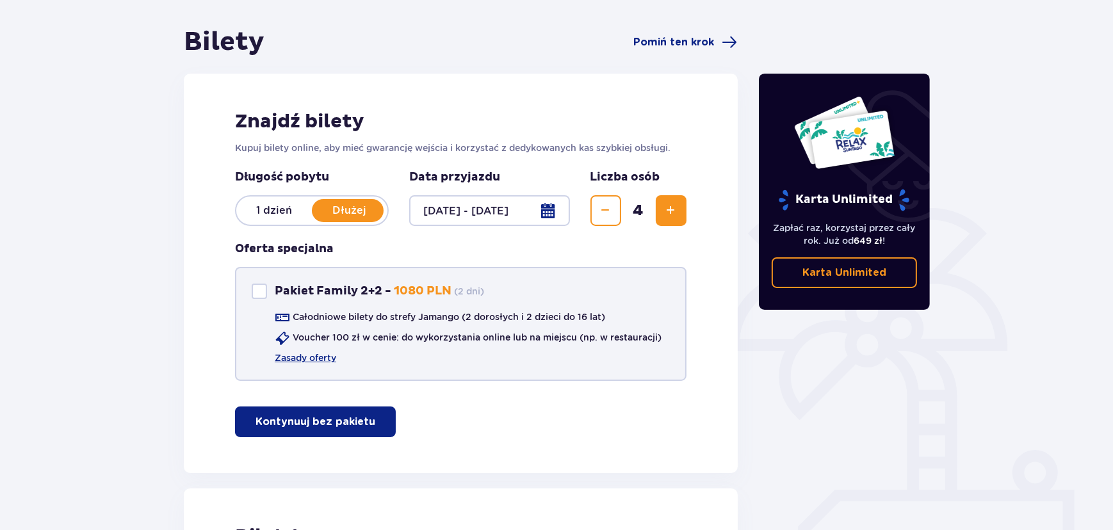
scroll to position [174, 0]
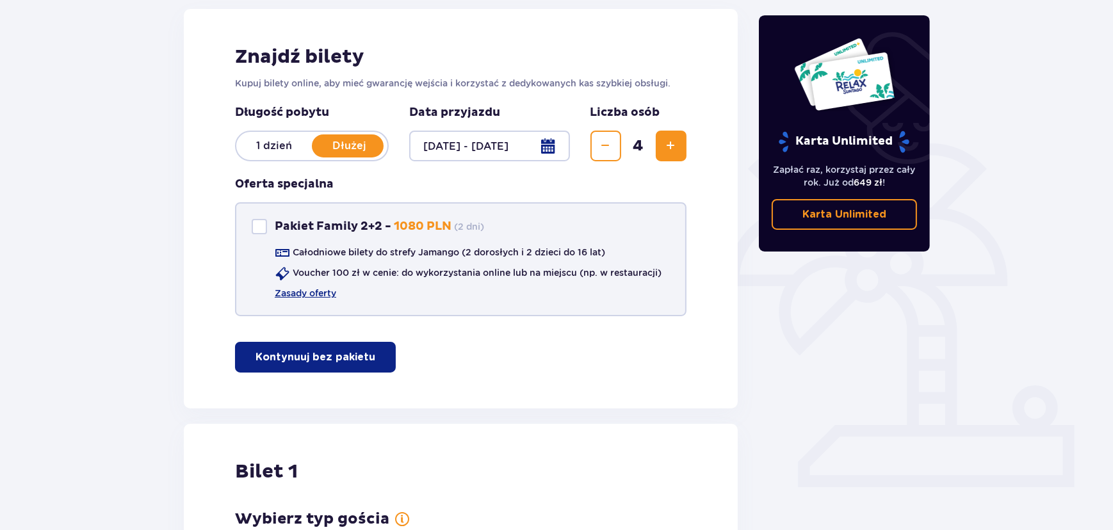
click at [256, 230] on div "Pakiet Family 2+2" at bounding box center [259, 226] width 15 height 15
checkbox input "true"
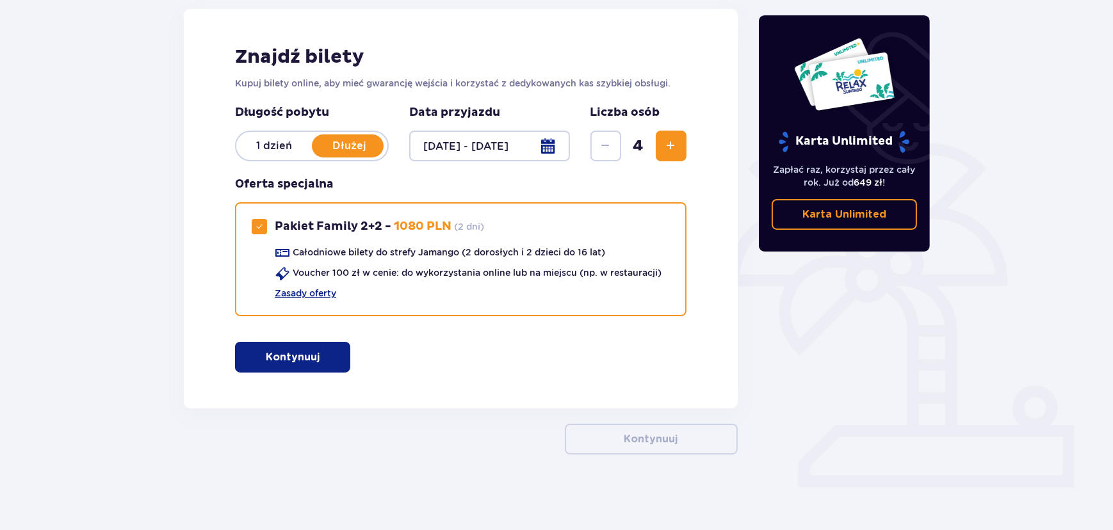
click at [308, 346] on button "Kontynuuj" at bounding box center [292, 357] width 115 height 31
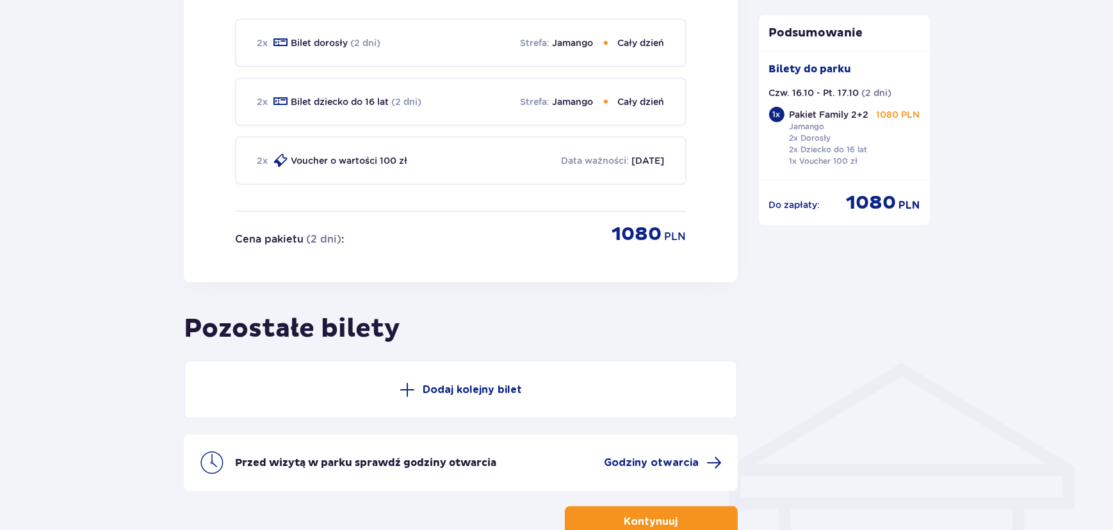
scroll to position [759, 0]
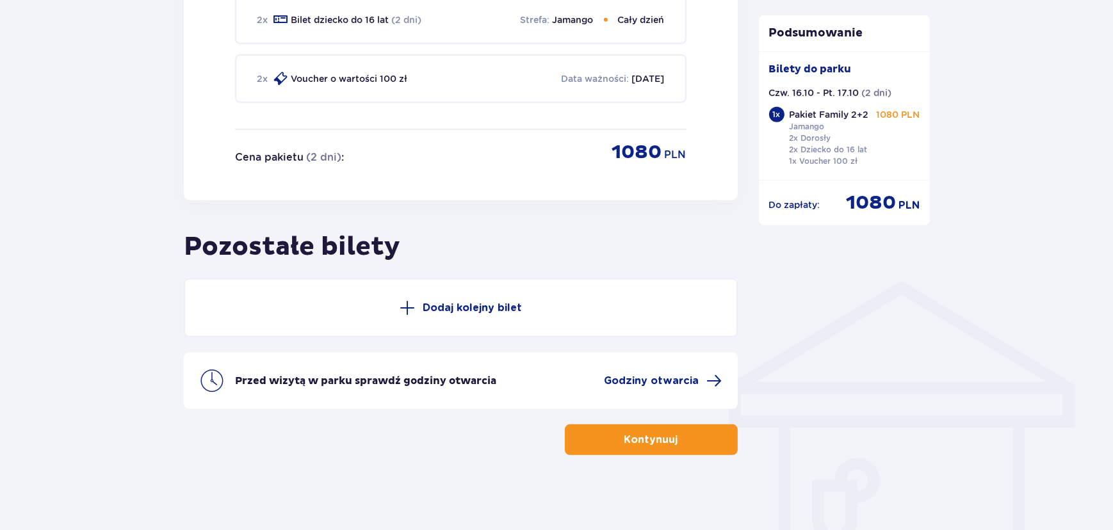
click at [659, 448] on button "Kontynuuj" at bounding box center [651, 439] width 173 height 31
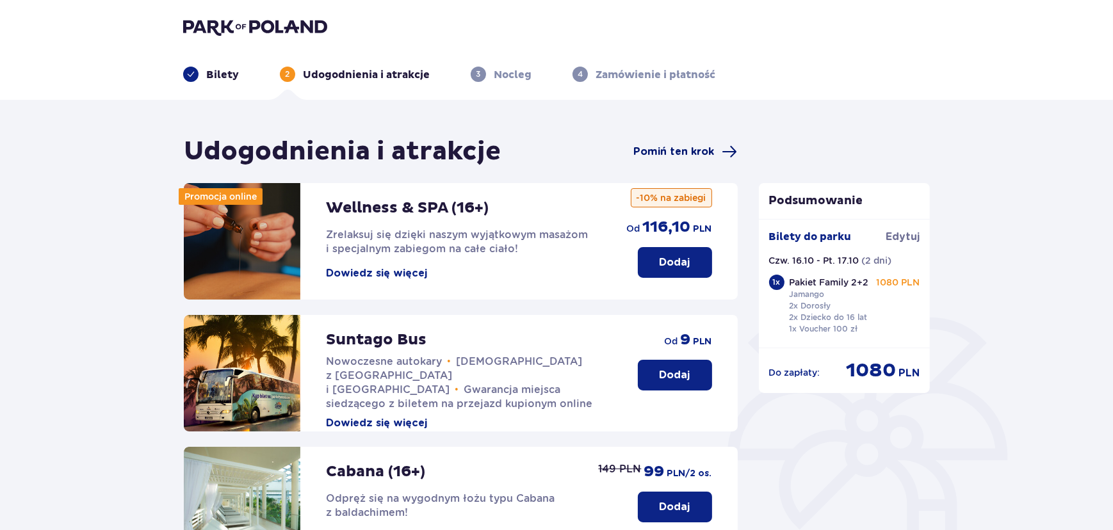
click at [722, 150] on span at bounding box center [729, 151] width 15 height 15
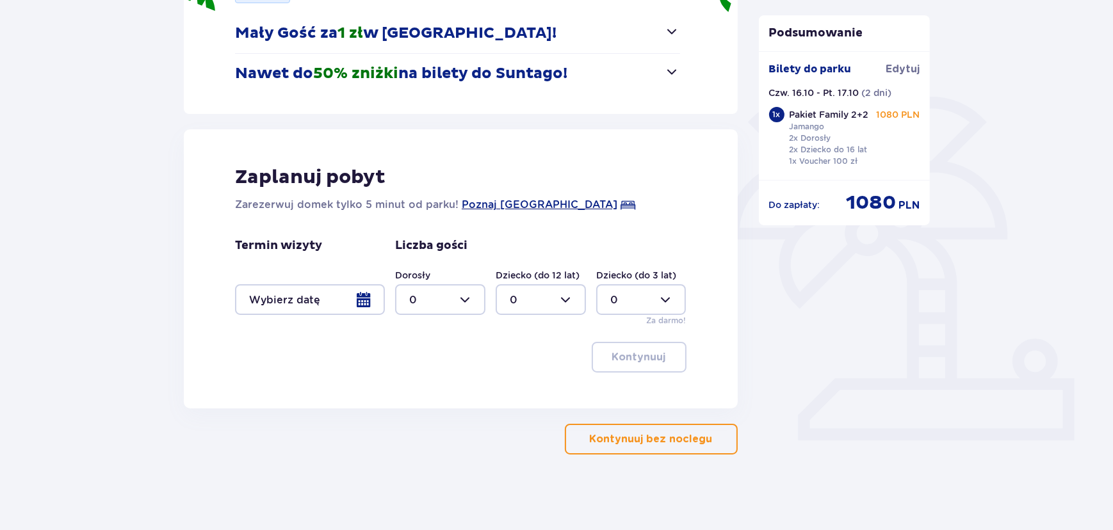
scroll to position [222, 0]
click at [365, 295] on div at bounding box center [310, 299] width 150 height 31
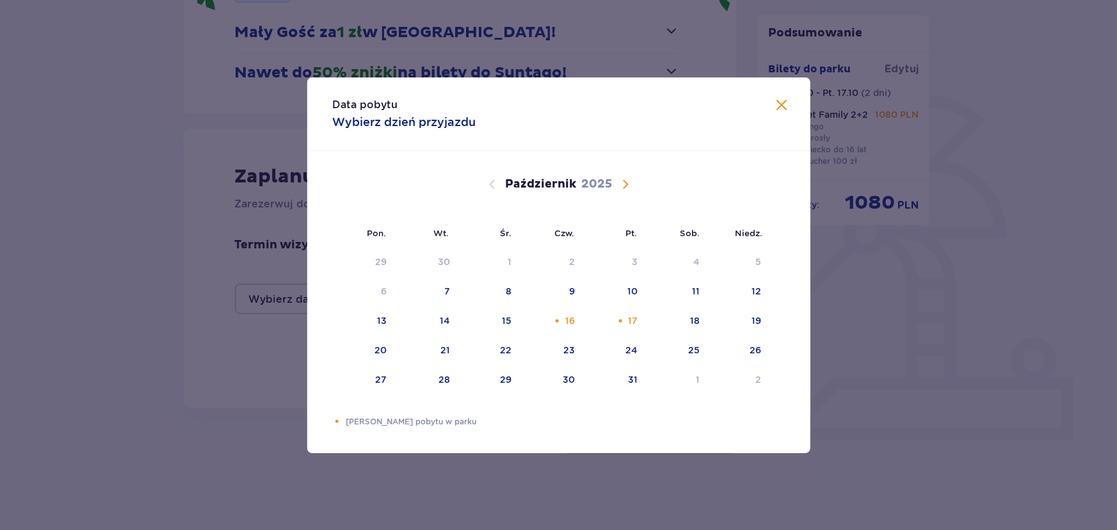
click at [775, 104] on span "Zamknij" at bounding box center [782, 105] width 15 height 15
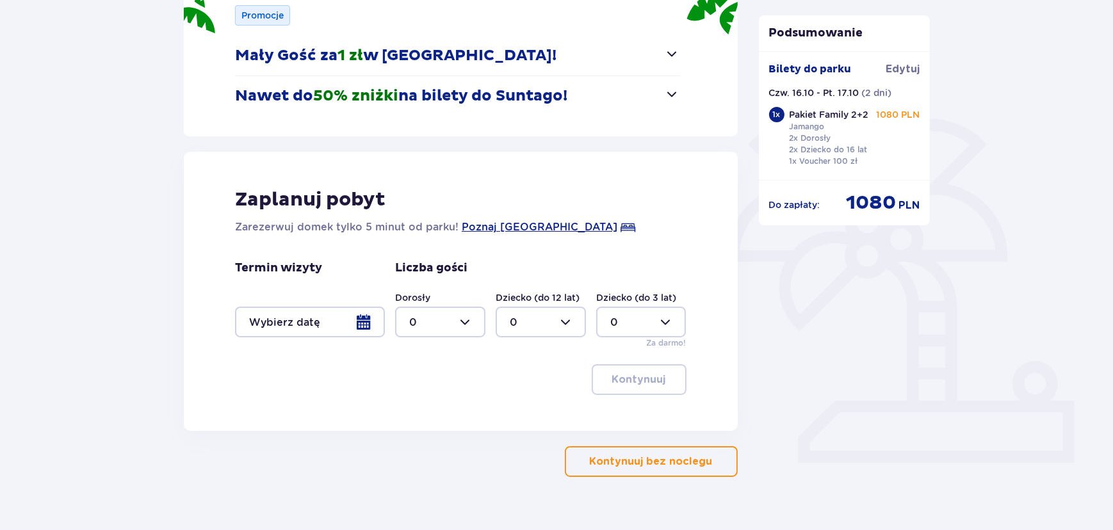
scroll to position [222, 0]
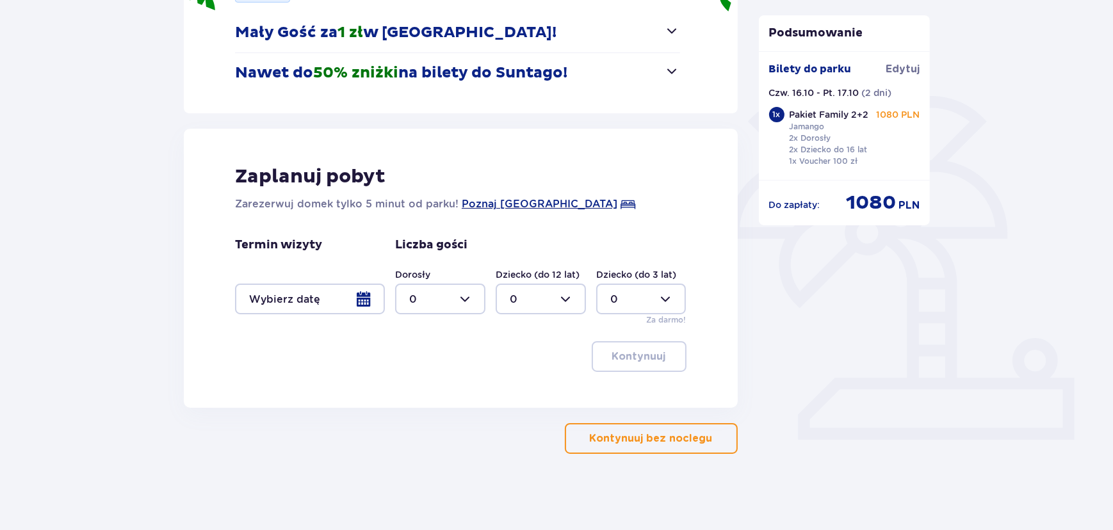
click at [374, 307] on div at bounding box center [310, 299] width 150 height 31
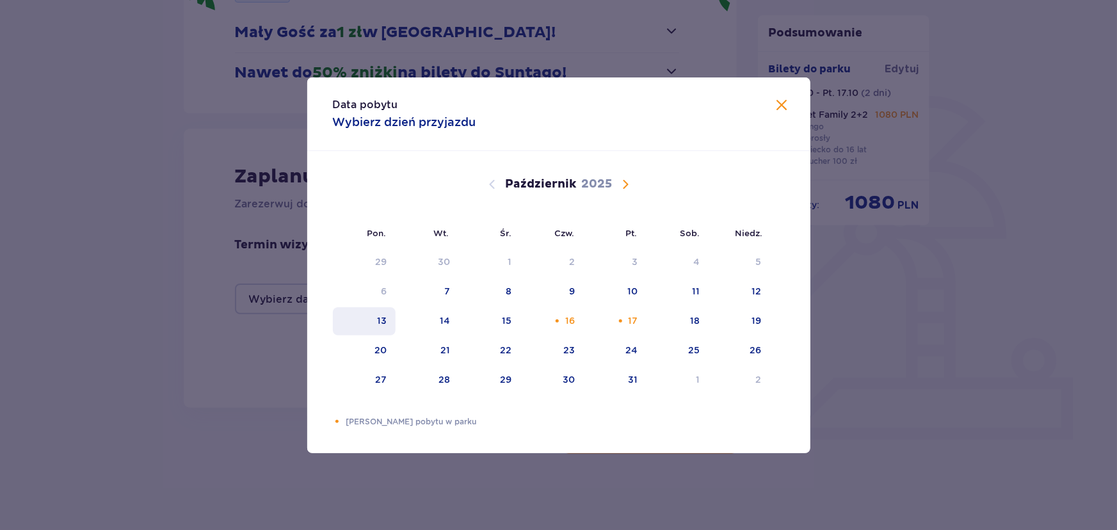
click at [378, 321] on div "13" at bounding box center [382, 320] width 10 height 13
click at [403, 321] on div "14" at bounding box center [427, 321] width 63 height 28
type input "[DATE] - [DATE]"
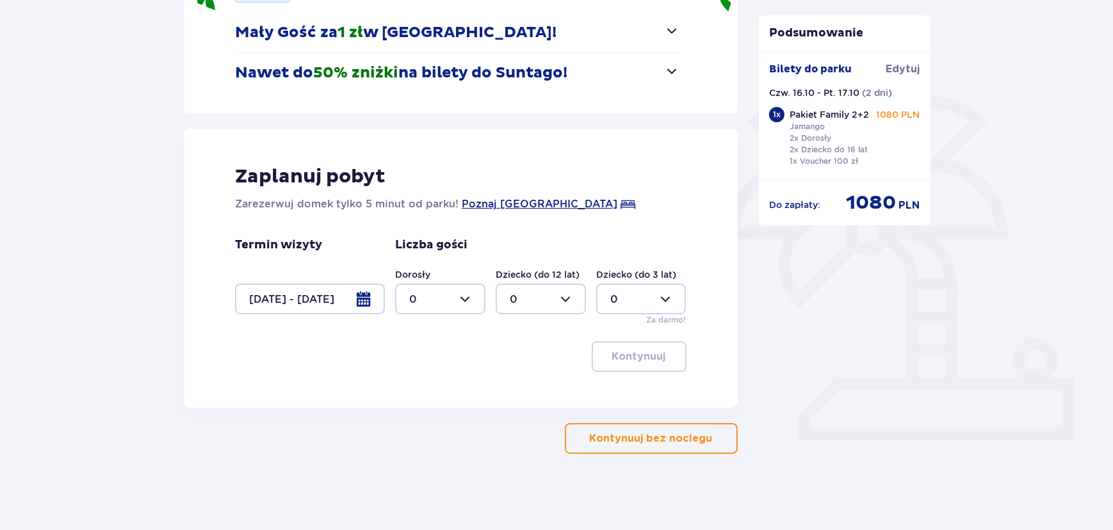
click at [465, 310] on div at bounding box center [440, 299] width 90 height 31
click at [419, 389] on div "2" at bounding box center [440, 392] width 62 height 14
type input "2"
click at [554, 284] on div at bounding box center [541, 299] width 90 height 31
click at [517, 391] on div "2" at bounding box center [541, 392] width 62 height 14
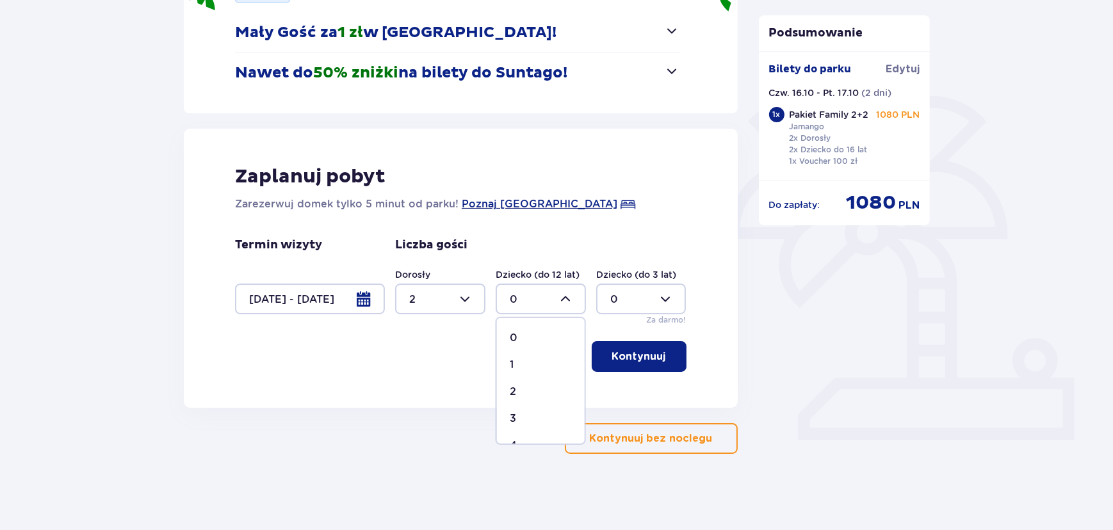
type input "2"
click at [645, 360] on p "Kontynuuj" at bounding box center [639, 357] width 54 height 14
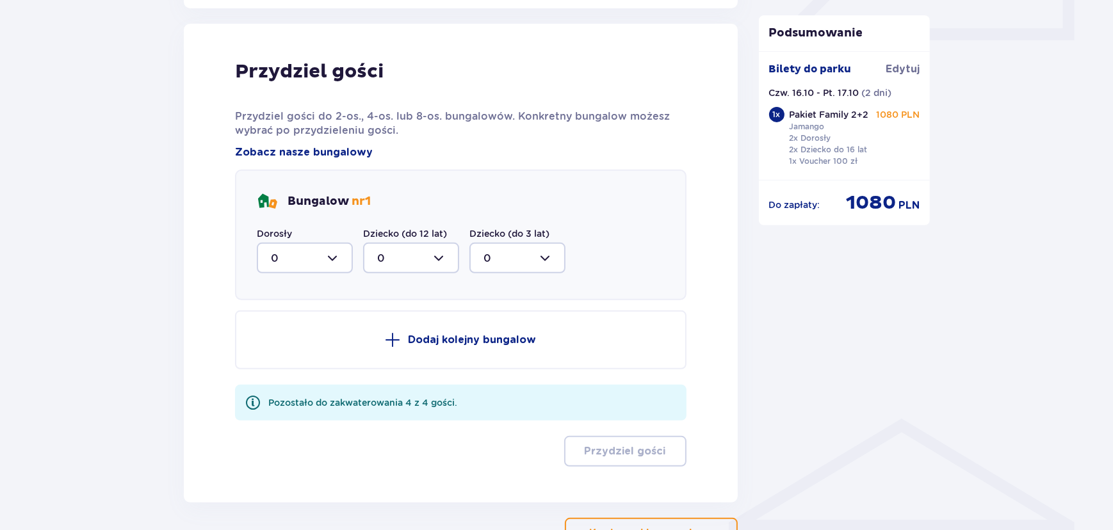
scroll to position [629, 0]
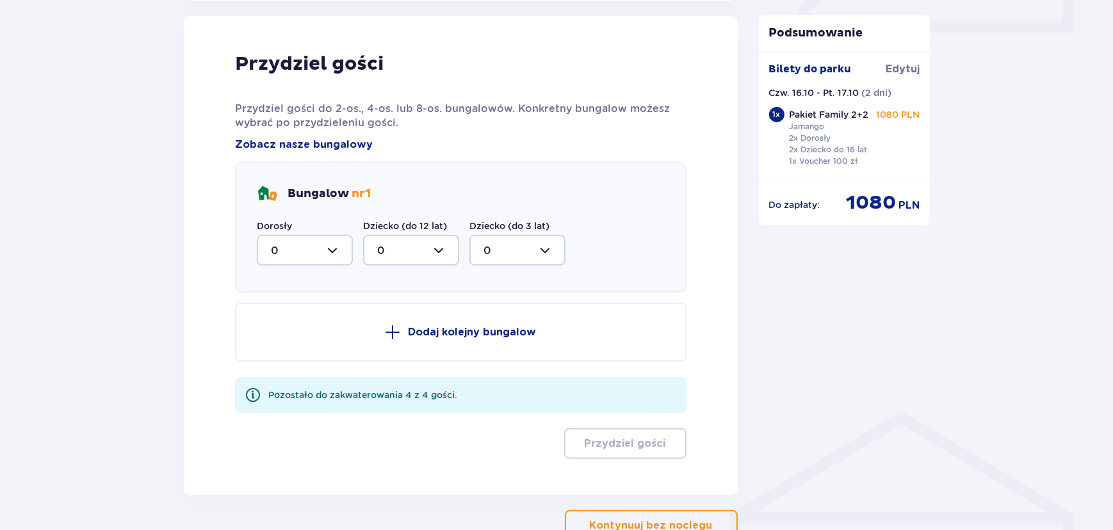
click at [321, 245] on div at bounding box center [305, 250] width 96 height 31
click at [282, 340] on div "2" at bounding box center [305, 343] width 68 height 14
type input "2"
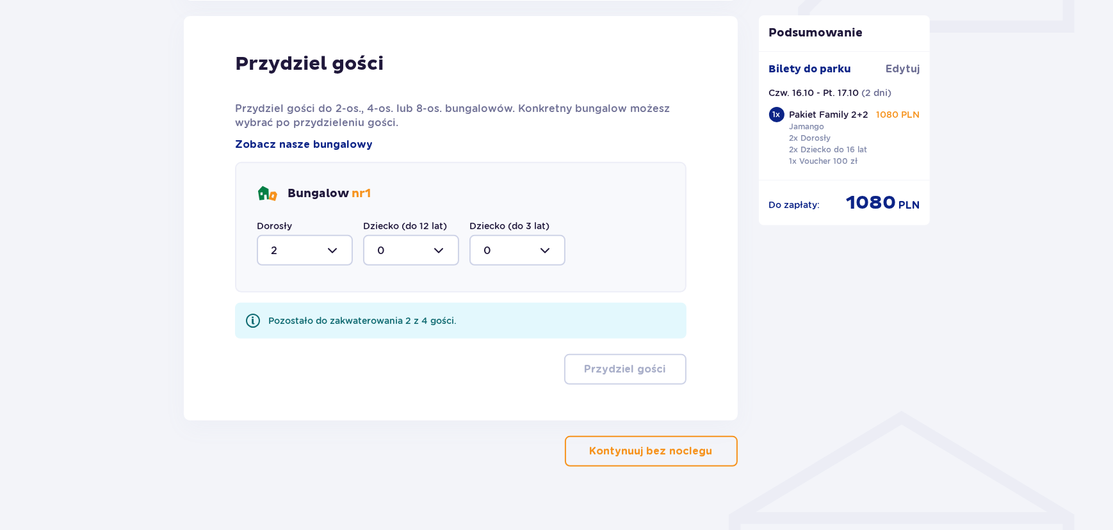
click at [420, 257] on div at bounding box center [411, 250] width 96 height 31
click at [407, 346] on div "2" at bounding box center [411, 343] width 68 height 14
type input "2"
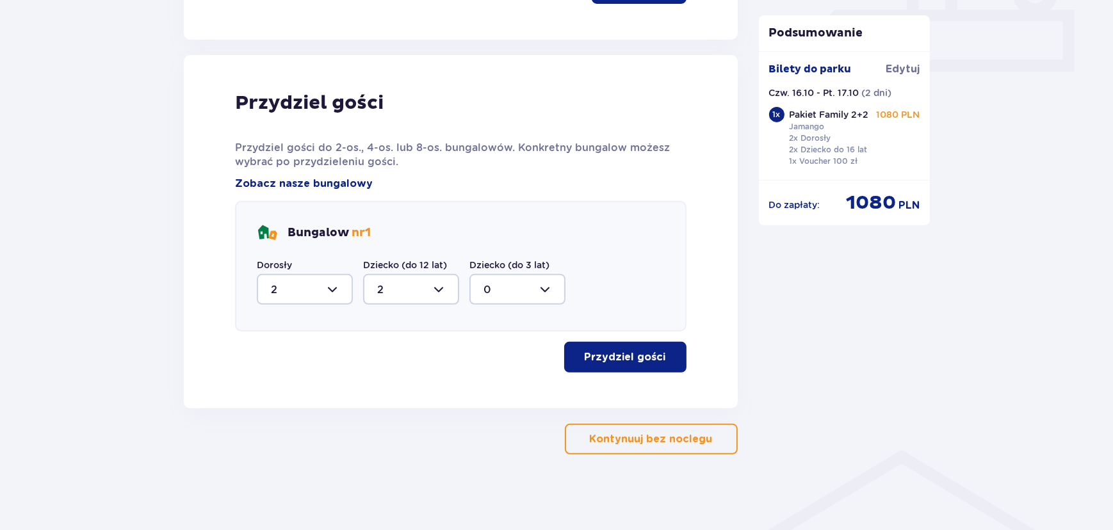
click at [620, 360] on p "Przydziel gości" at bounding box center [625, 357] width 81 height 14
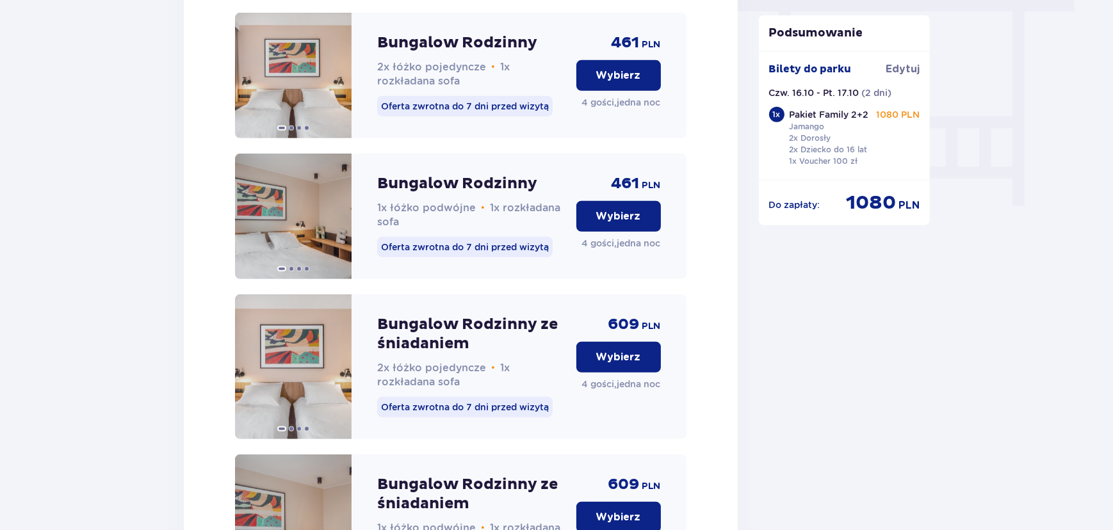
scroll to position [1346, 0]
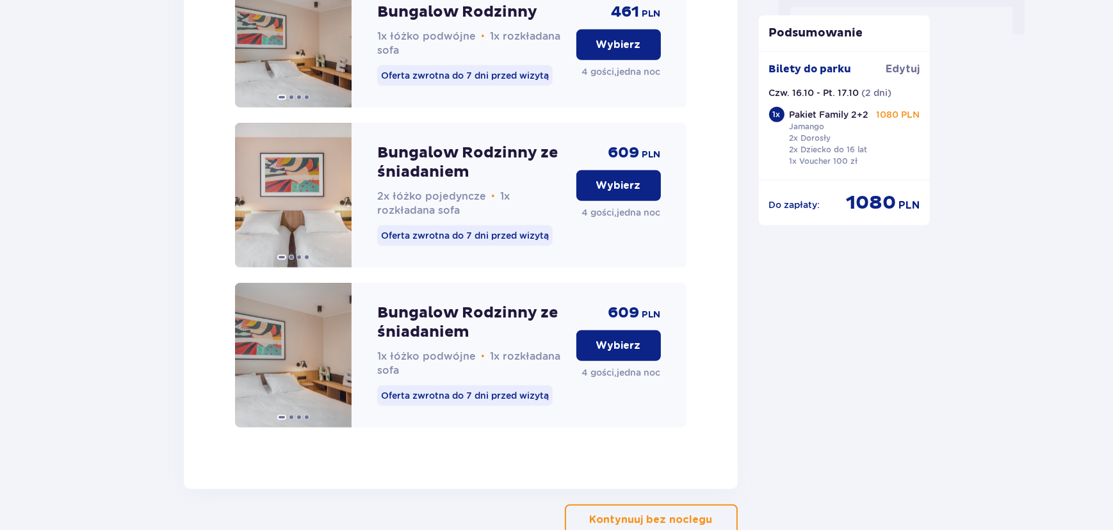
click at [624, 353] on p "Wybierz" at bounding box center [618, 346] width 45 height 14
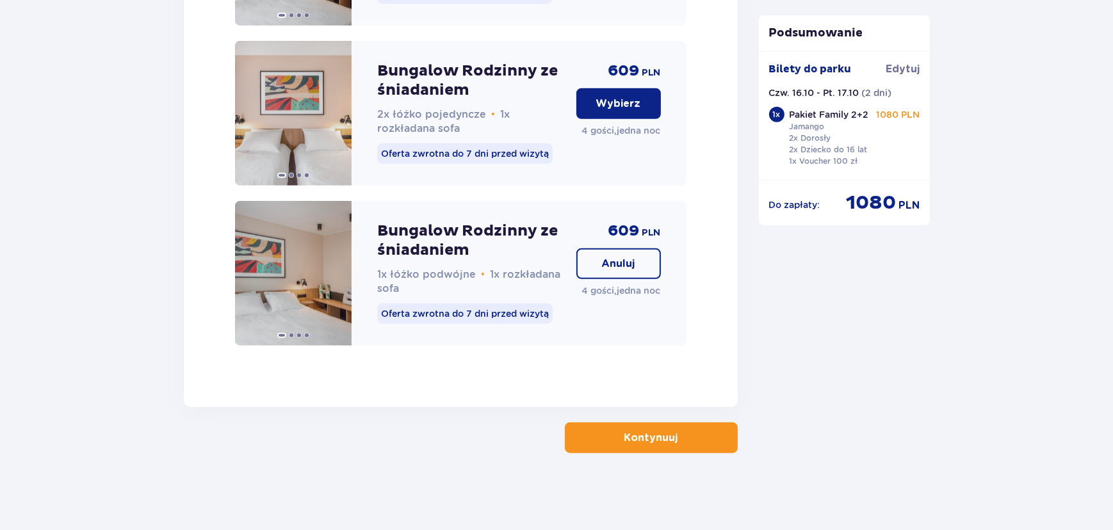
scroll to position [1442, 0]
click at [654, 434] on p "Kontynuuj" at bounding box center [651, 438] width 54 height 14
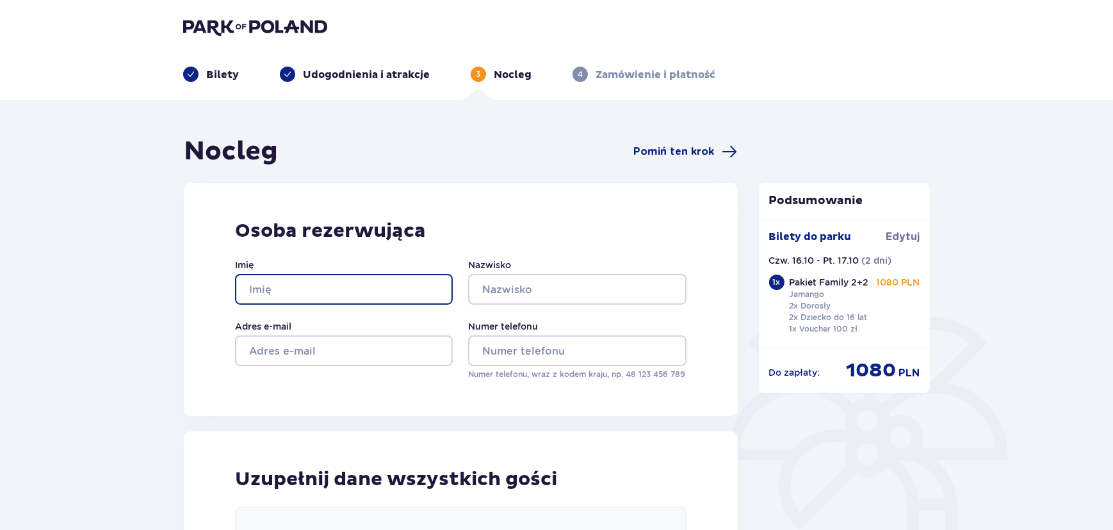
click at [255, 296] on input "Imię" at bounding box center [344, 289] width 218 height 31
type input "test"
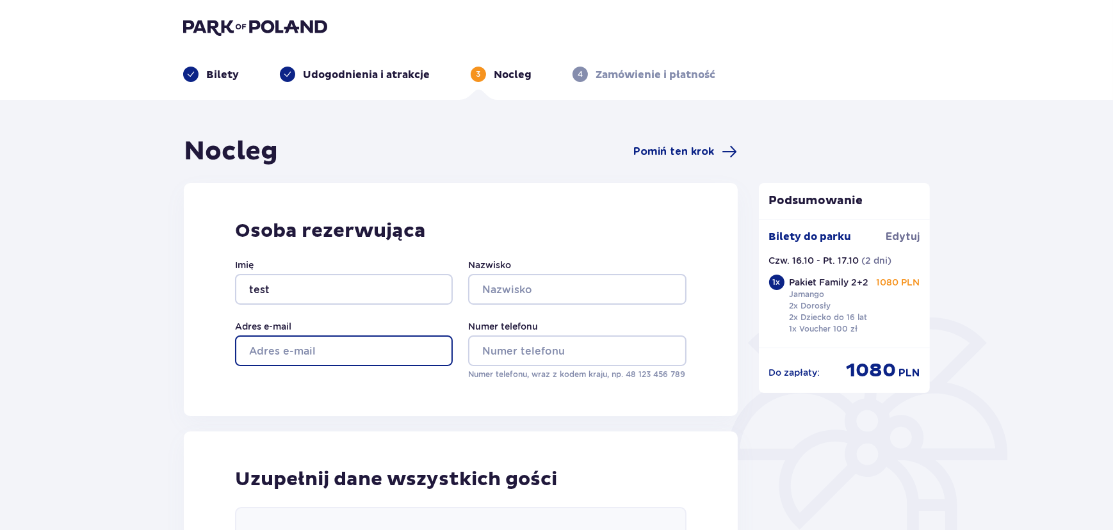
click at [284, 348] on input "Adres e-mail" at bounding box center [344, 350] width 218 height 31
type input "[EMAIL_ADDRESS][DOMAIN_NAME]"
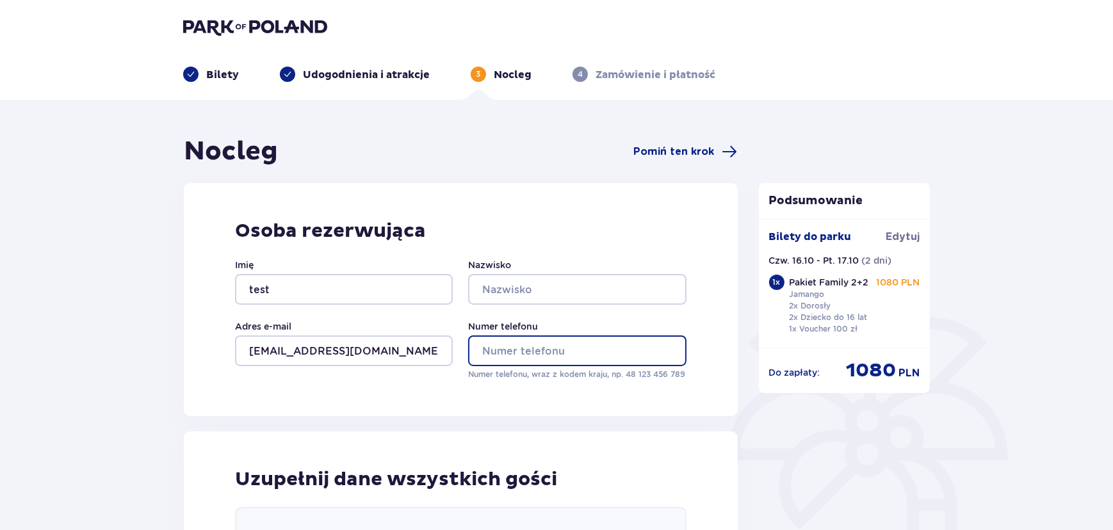
click at [494, 352] on input "Numer telefonu" at bounding box center [577, 350] width 218 height 31
type input "48 782 736 938"
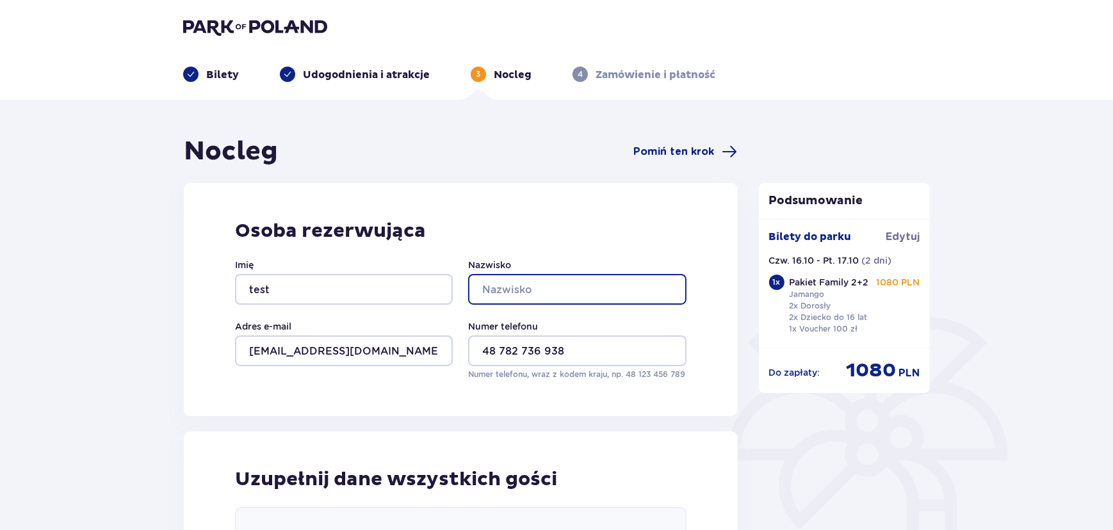
click at [511, 284] on input "Nazwisko" at bounding box center [577, 289] width 218 height 31
drag, startPoint x: 508, startPoint y: 282, endPoint x: 520, endPoint y: 303, distance: 24.9
click at [508, 282] on input "Nazwisko" at bounding box center [577, 289] width 218 height 31
type input "test"
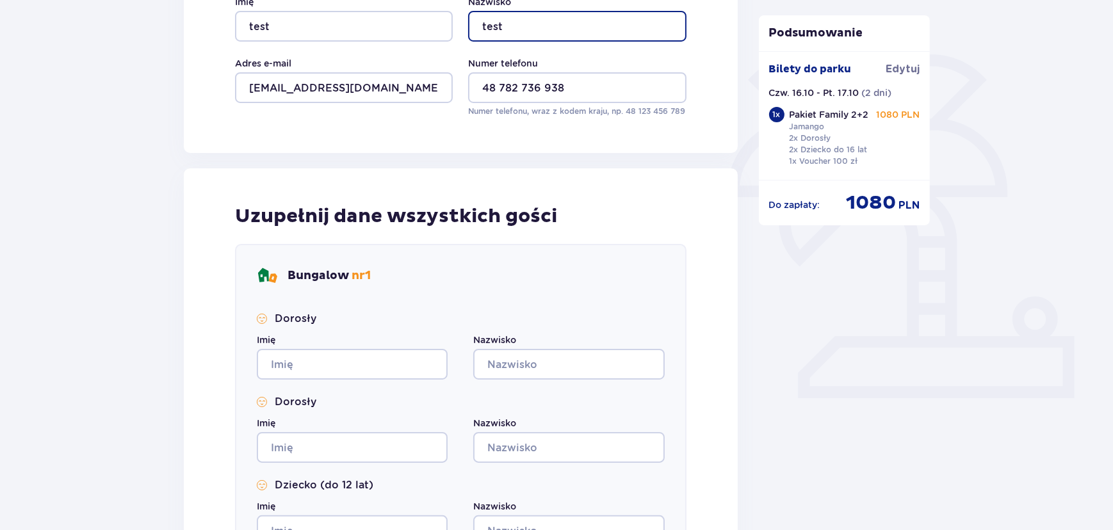
scroll to position [349, 0]
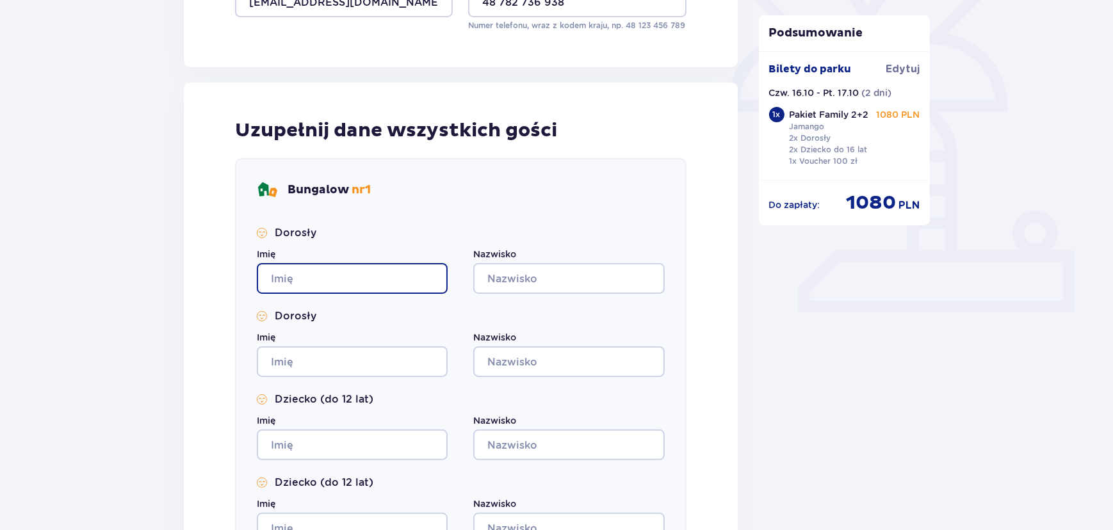
click at [337, 272] on input "Imię" at bounding box center [352, 278] width 191 height 31
type input "test"
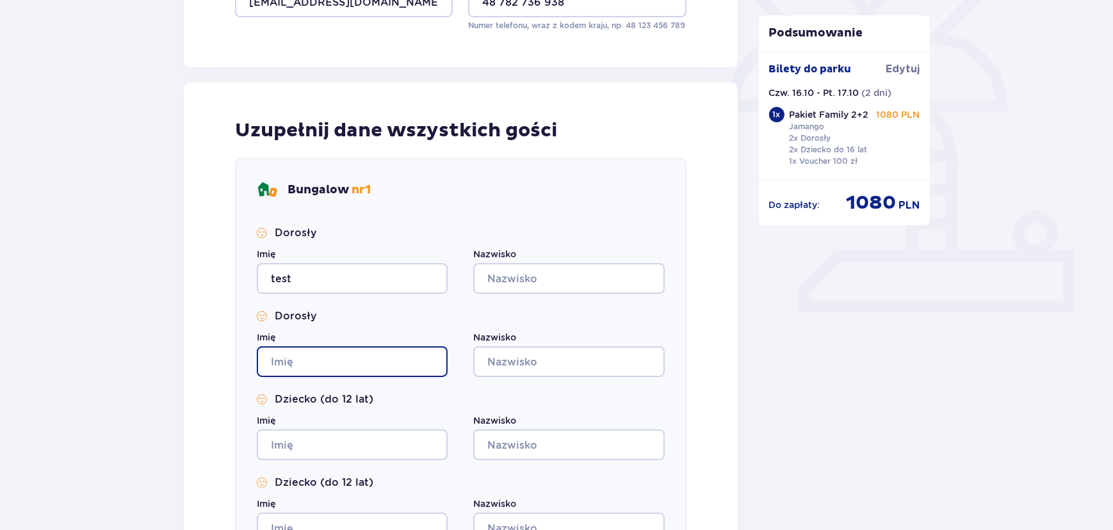
click at [309, 359] on input "Imię" at bounding box center [352, 361] width 191 height 31
type input "test"
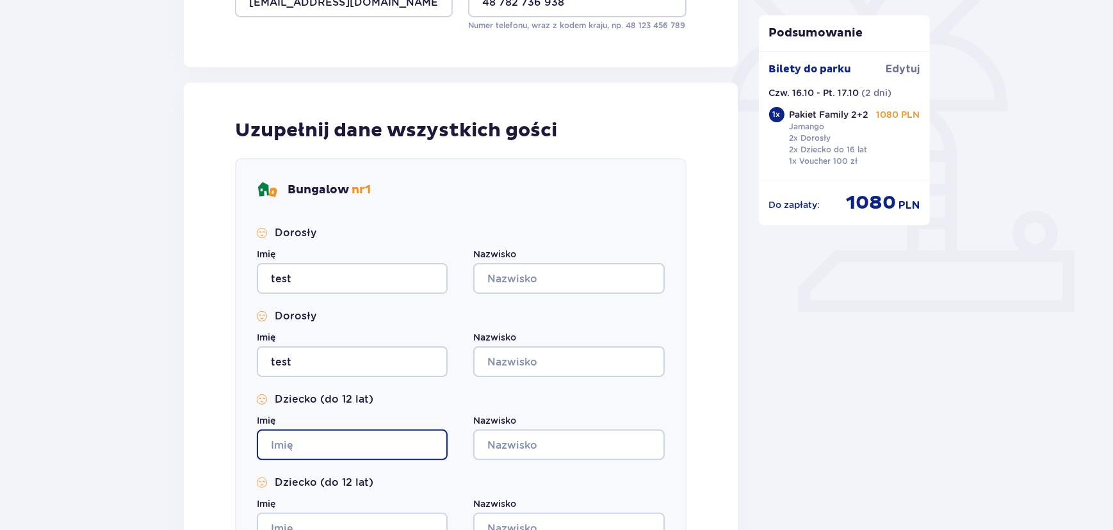
click at [300, 444] on input "Imię" at bounding box center [352, 445] width 191 height 31
click at [306, 451] on input "Imię" at bounding box center [352, 445] width 191 height 31
type input "test"
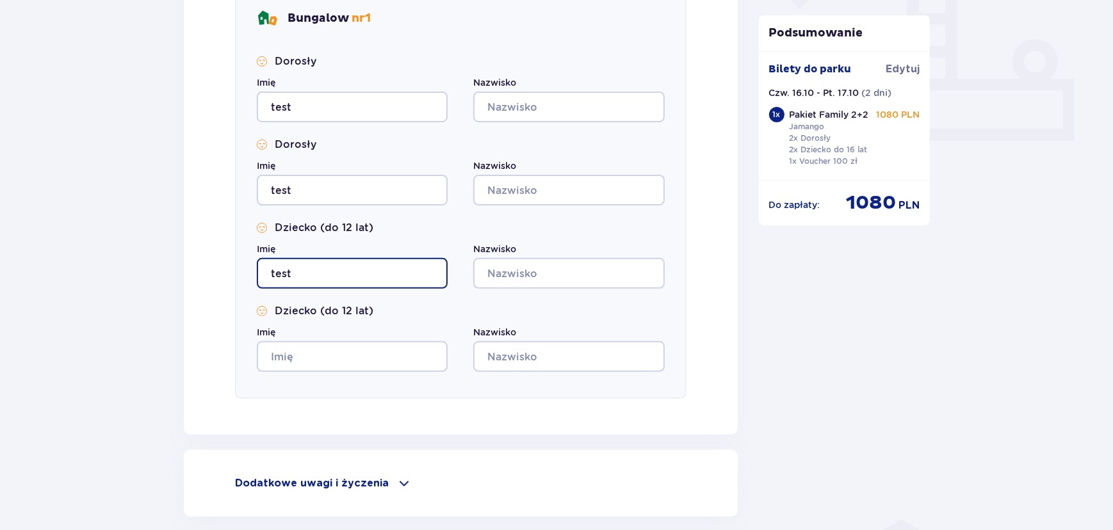
scroll to position [524, 0]
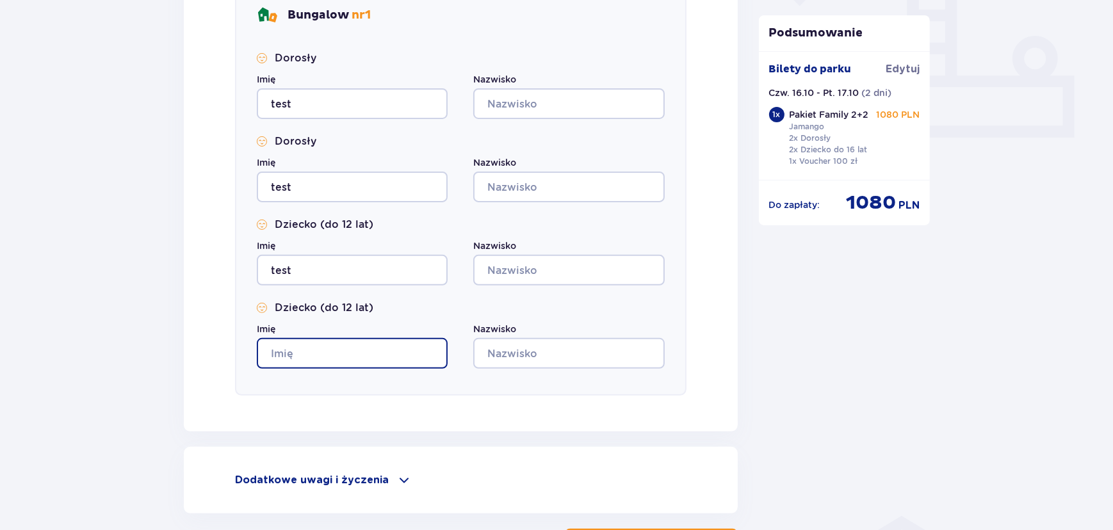
click at [271, 340] on input "Imię" at bounding box center [352, 353] width 191 height 31
type input "test"
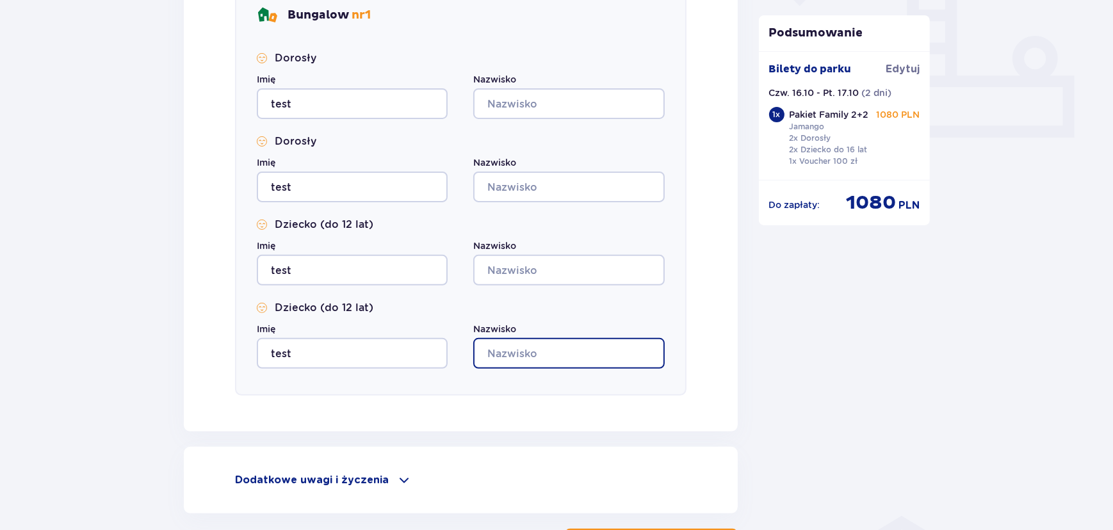
click at [513, 362] on input "Nazwisko" at bounding box center [568, 353] width 191 height 31
drag, startPoint x: 542, startPoint y: 359, endPoint x: 542, endPoint y: 369, distance: 10.2
click at [542, 359] on input "Nazwisko" at bounding box center [568, 353] width 191 height 31
type input "test"
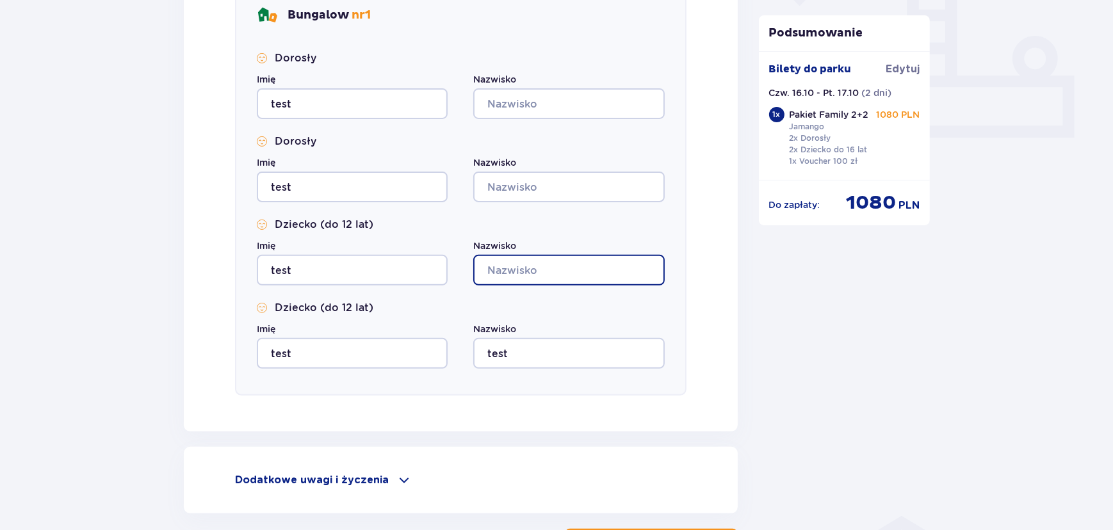
click at [522, 266] on input "Nazwisko" at bounding box center [568, 270] width 191 height 31
type input "test"
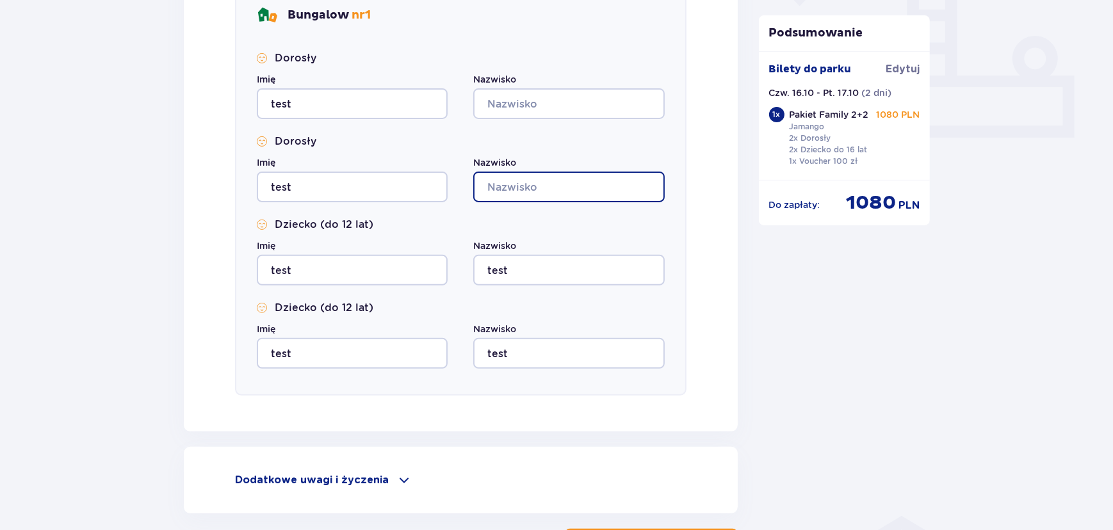
click at [513, 188] on input "Nazwisko" at bounding box center [568, 187] width 191 height 31
drag, startPoint x: 524, startPoint y: 186, endPoint x: 538, endPoint y: 199, distance: 19.0
click at [524, 186] on input "Nazwisko" at bounding box center [568, 187] width 191 height 31
type input "test"
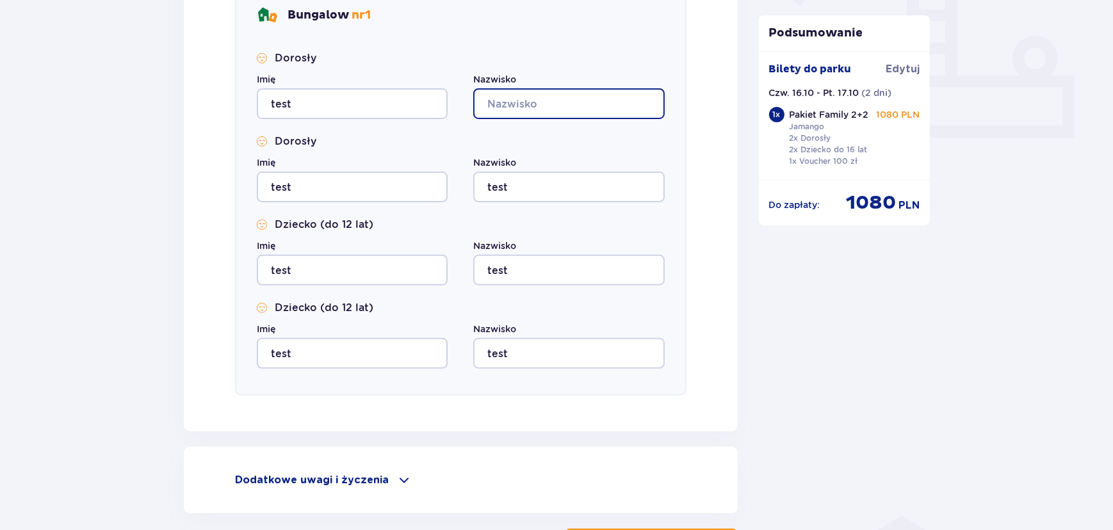
click at [520, 108] on input "Nazwisko" at bounding box center [568, 103] width 191 height 31
click at [544, 113] on input "Nazwisko" at bounding box center [568, 103] width 191 height 31
type input "test"
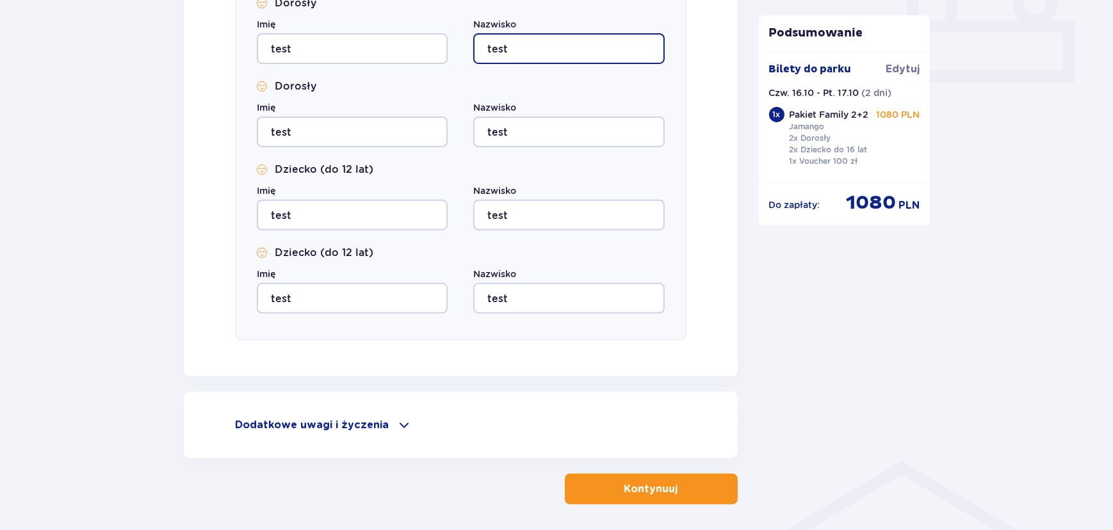
scroll to position [629, 0]
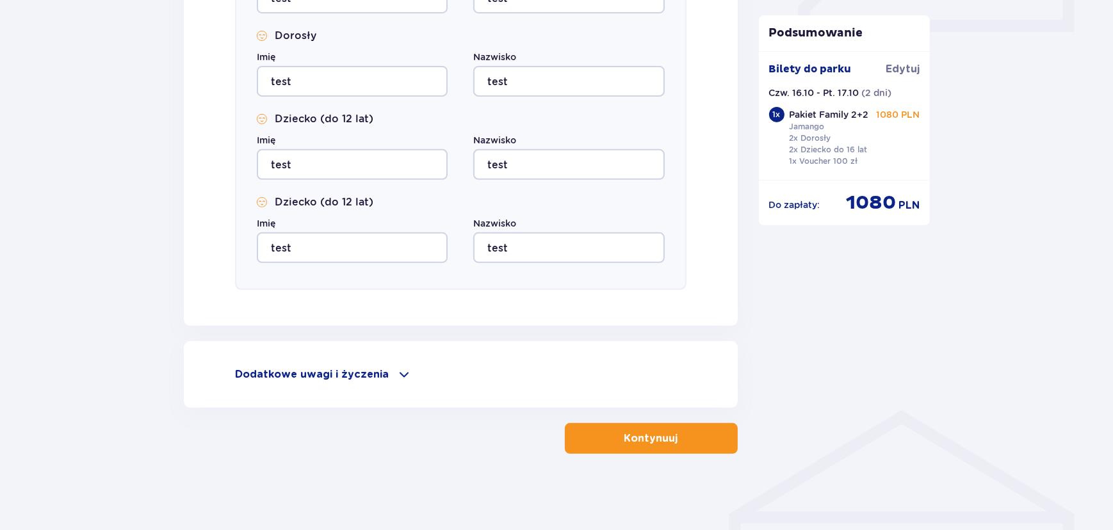
click at [670, 444] on button "Kontynuuj" at bounding box center [651, 438] width 173 height 31
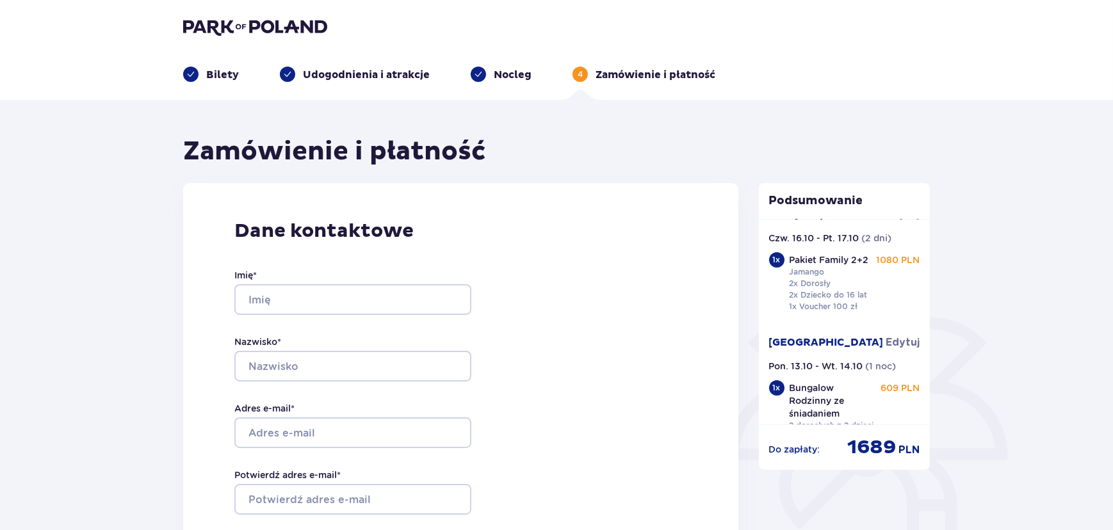
scroll to position [42, 0]
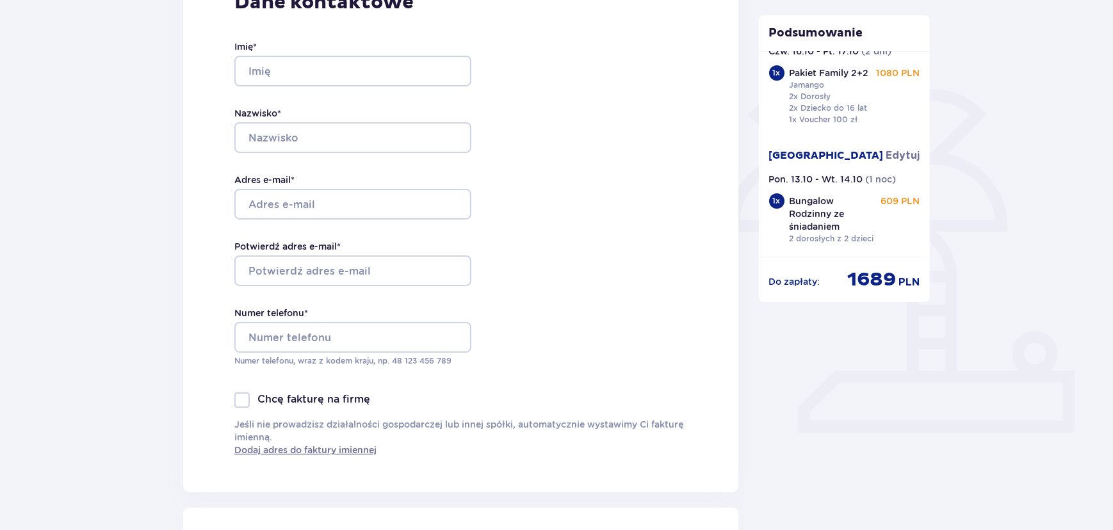
scroll to position [232, 0]
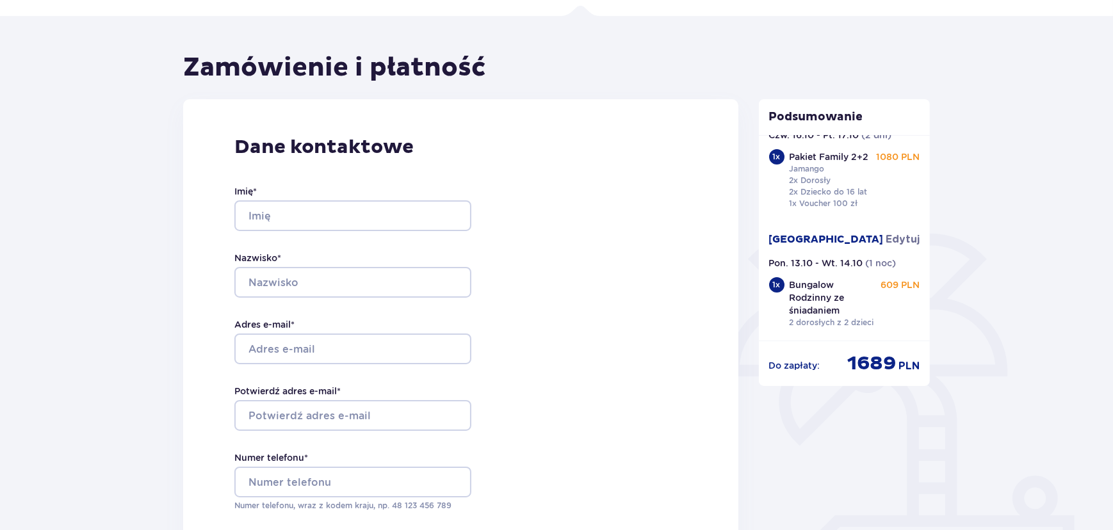
scroll to position [0, 0]
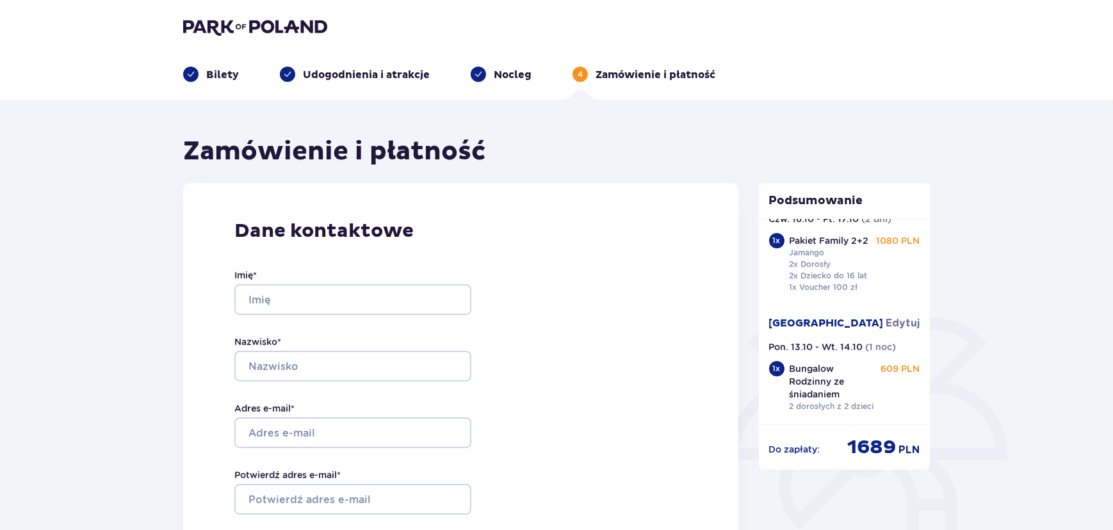
click at [515, 81] on p "Nocleg" at bounding box center [513, 75] width 38 height 14
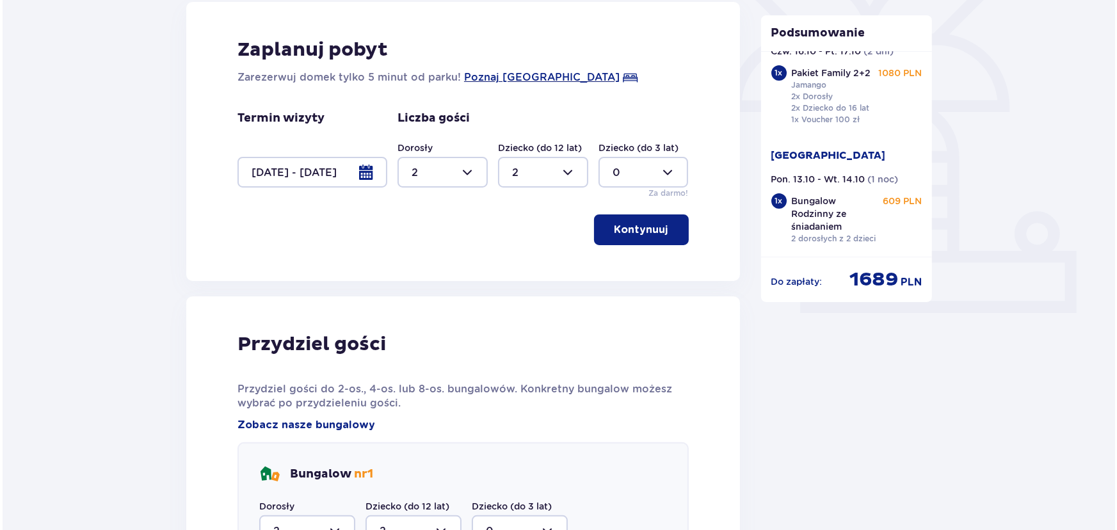
scroll to position [349, 0]
click at [351, 177] on div at bounding box center [310, 171] width 150 height 31
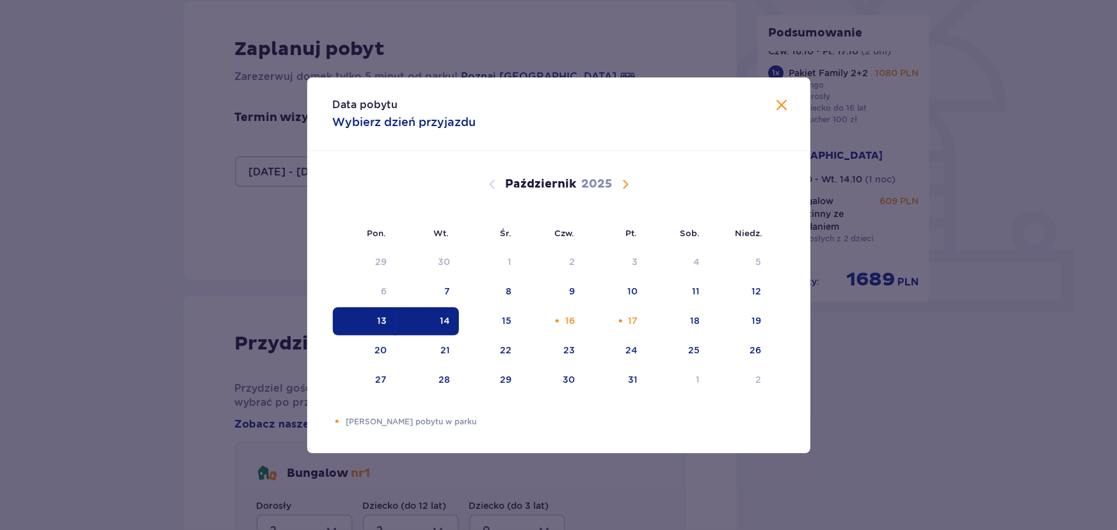
click at [355, 322] on div "13" at bounding box center [364, 321] width 63 height 28
click at [499, 322] on div "15" at bounding box center [490, 321] width 62 height 28
type input "[DATE] - [DATE]"
type input "0"
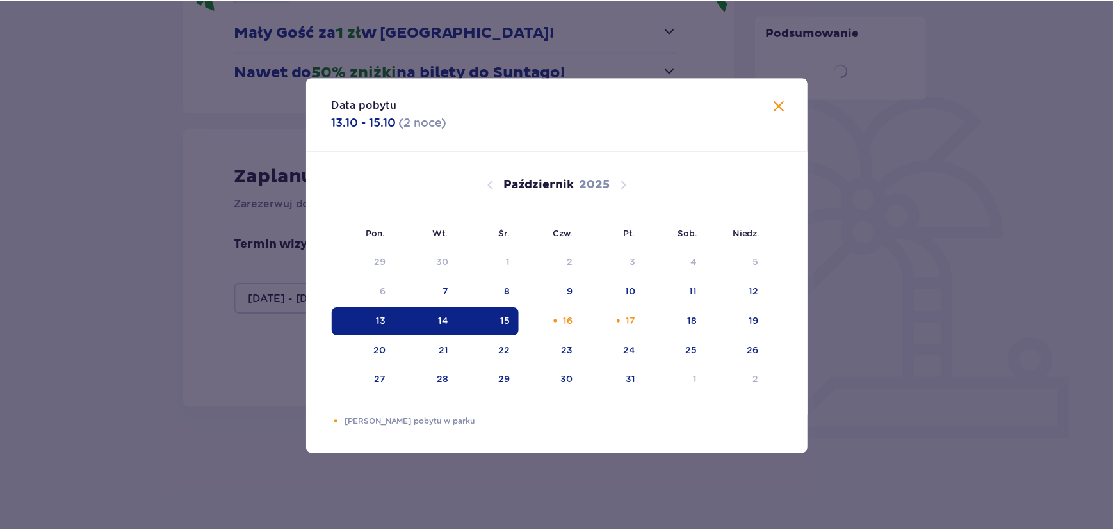
scroll to position [222, 0]
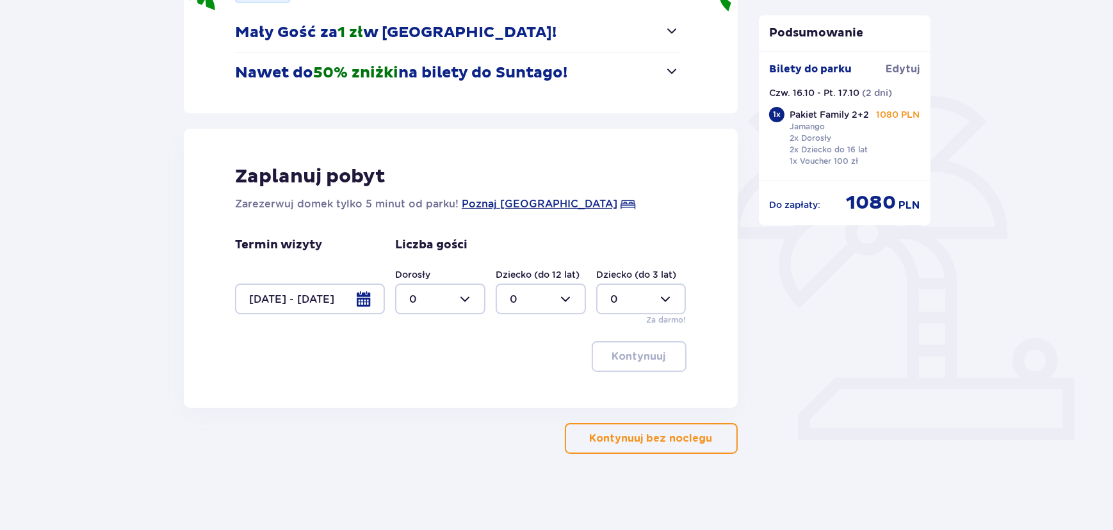
click at [449, 302] on div at bounding box center [440, 299] width 90 height 31
click at [418, 396] on div "2" at bounding box center [440, 392] width 62 height 14
type input "2"
click at [530, 301] on div at bounding box center [541, 299] width 90 height 31
click at [533, 387] on div "2" at bounding box center [541, 392] width 62 height 14
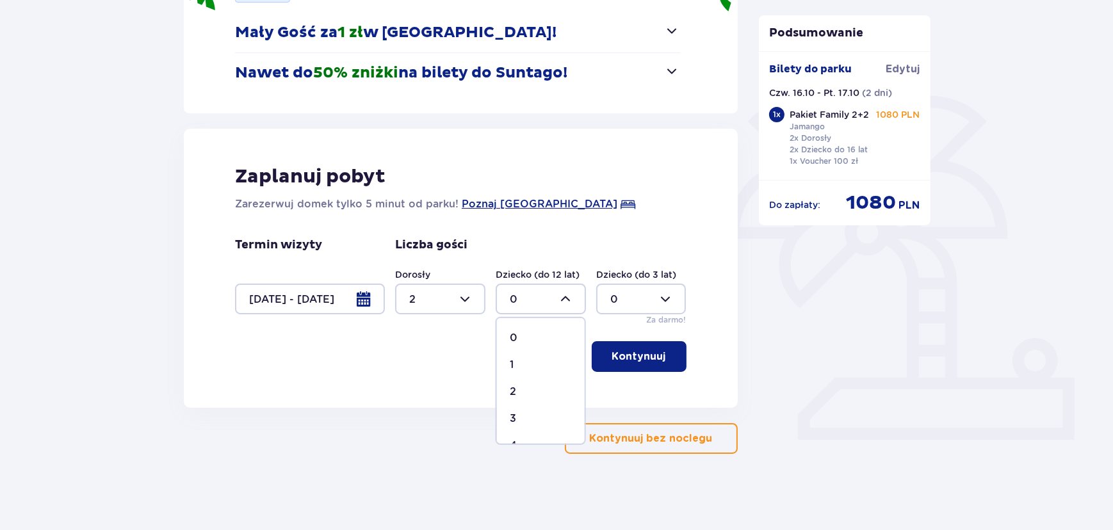
type input "2"
click at [628, 359] on p "Kontynuuj" at bounding box center [639, 357] width 54 height 14
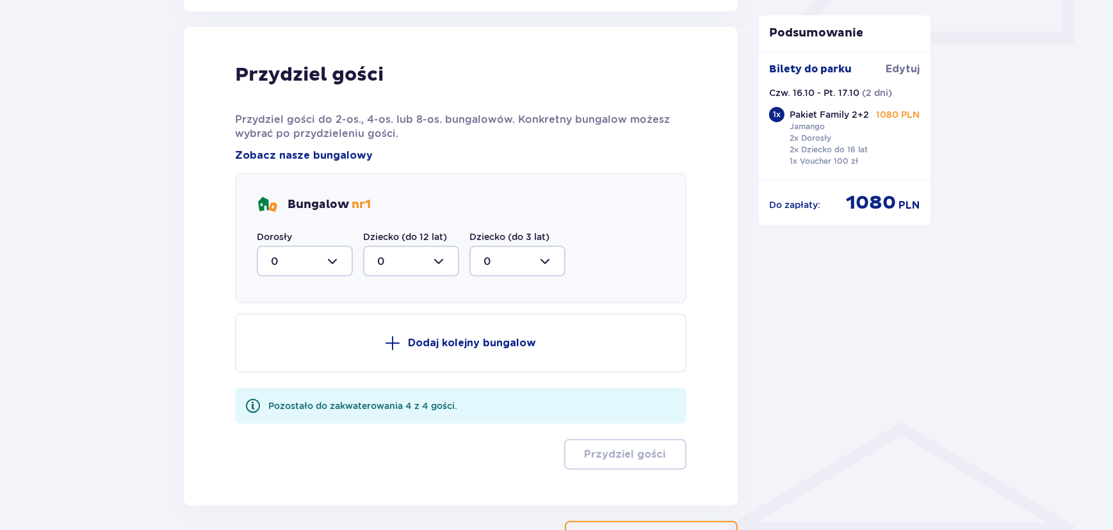
scroll to position [629, 0]
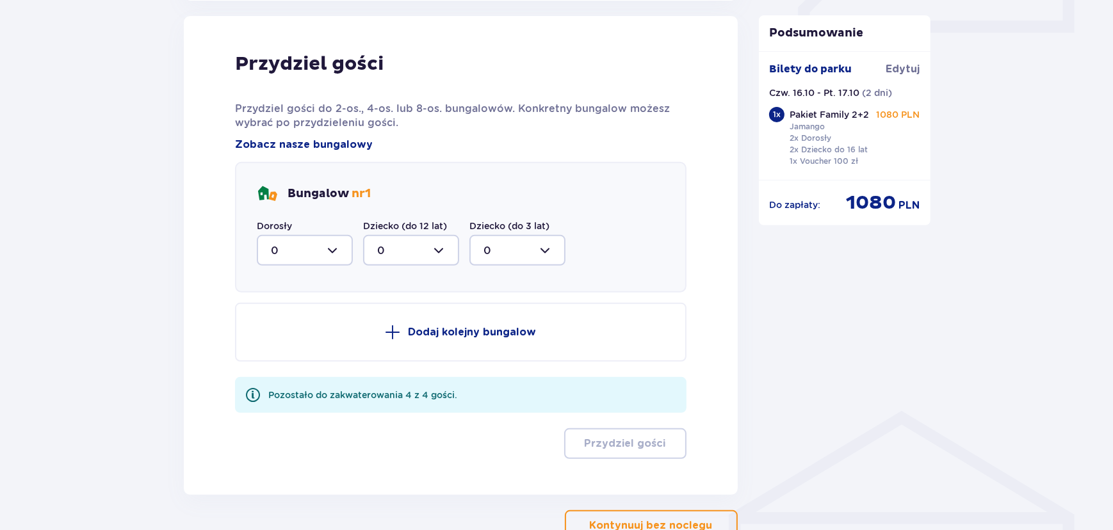
click at [262, 257] on div at bounding box center [305, 250] width 96 height 31
click at [287, 348] on div "2" at bounding box center [305, 343] width 68 height 14
type input "2"
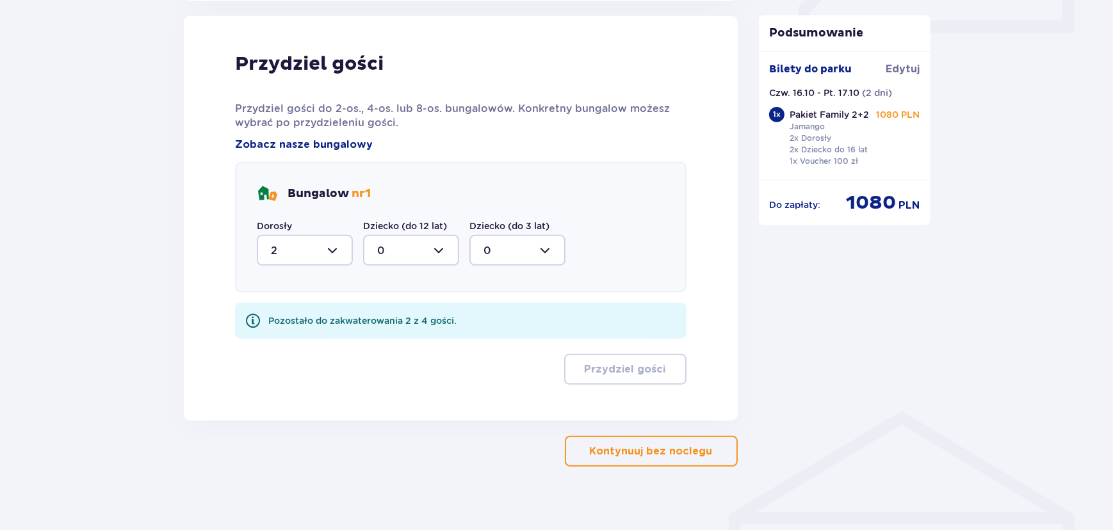
click at [436, 254] on div at bounding box center [411, 250] width 96 height 31
click at [423, 338] on div "2" at bounding box center [411, 343] width 68 height 14
type input "2"
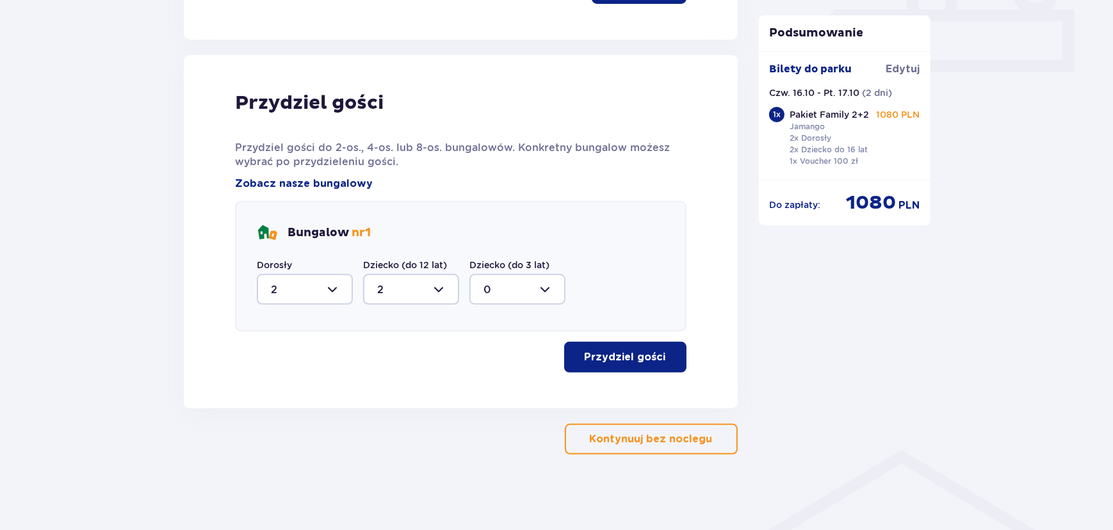
drag, startPoint x: 614, startPoint y: 343, endPoint x: 603, endPoint y: 356, distance: 16.8
click at [614, 343] on button "Przydziel gości" at bounding box center [625, 357] width 122 height 31
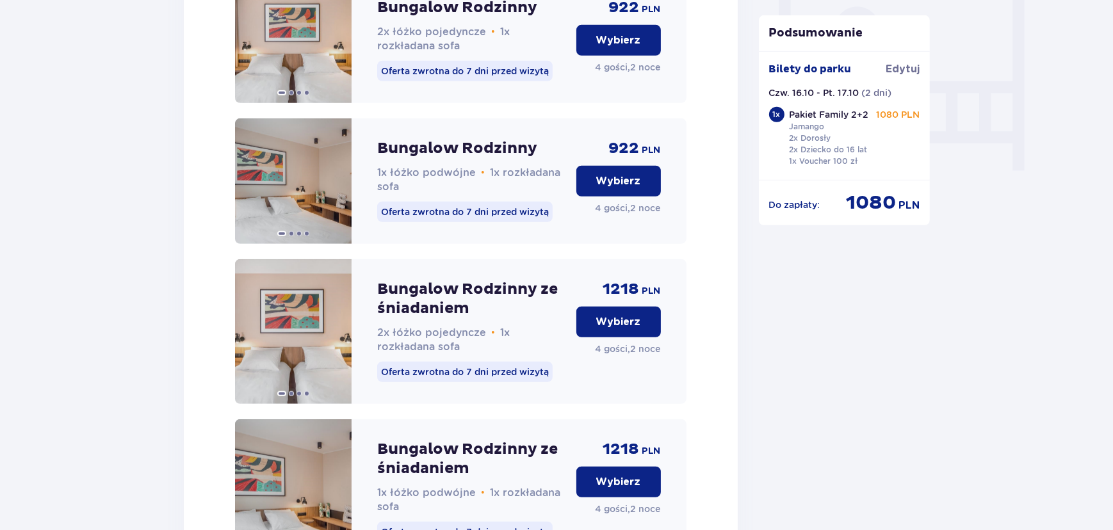
scroll to position [1230, 0]
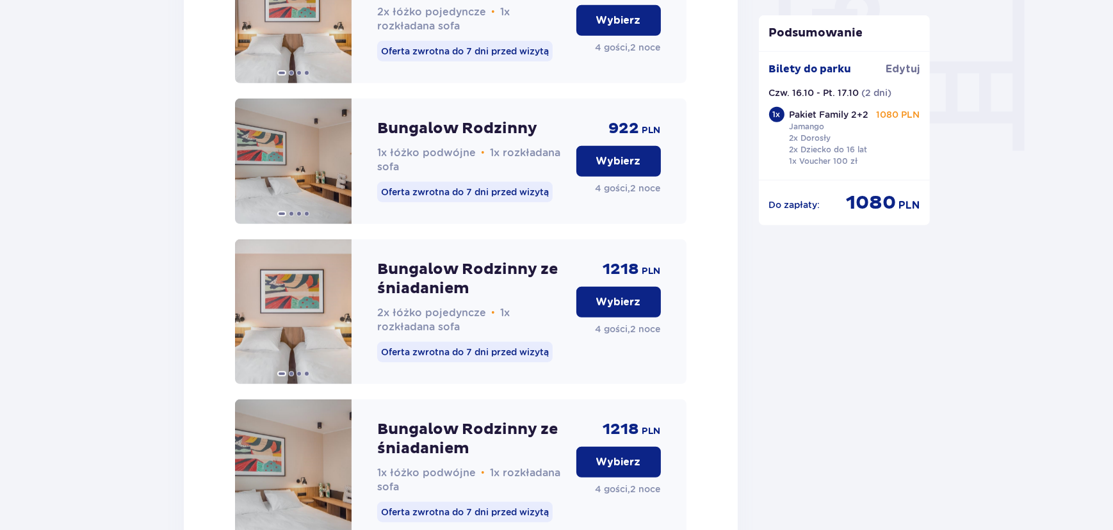
click at [608, 309] on p "Wybierz" at bounding box center [618, 302] width 45 height 14
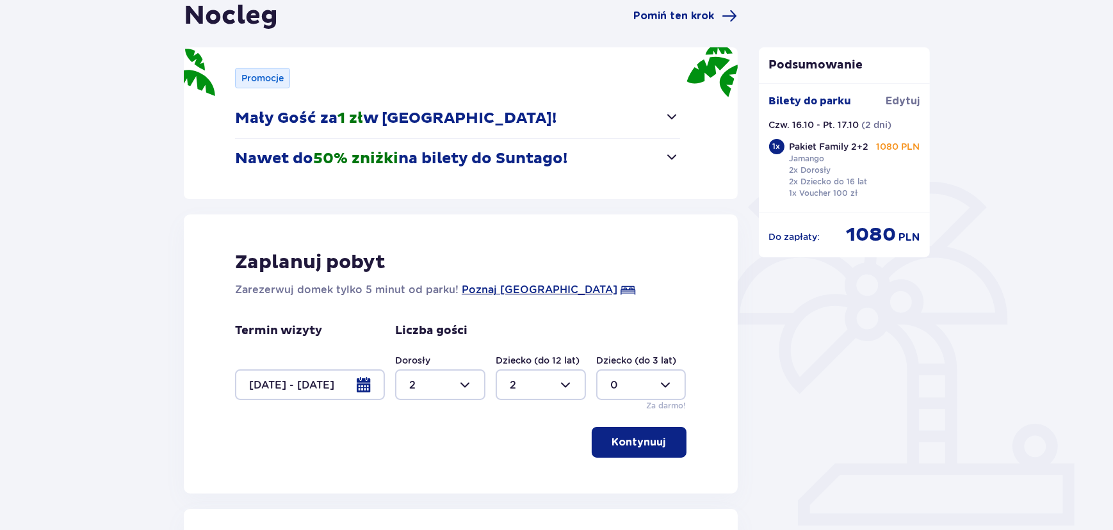
scroll to position [0, 0]
